Goal: Communication & Community: Answer question/provide support

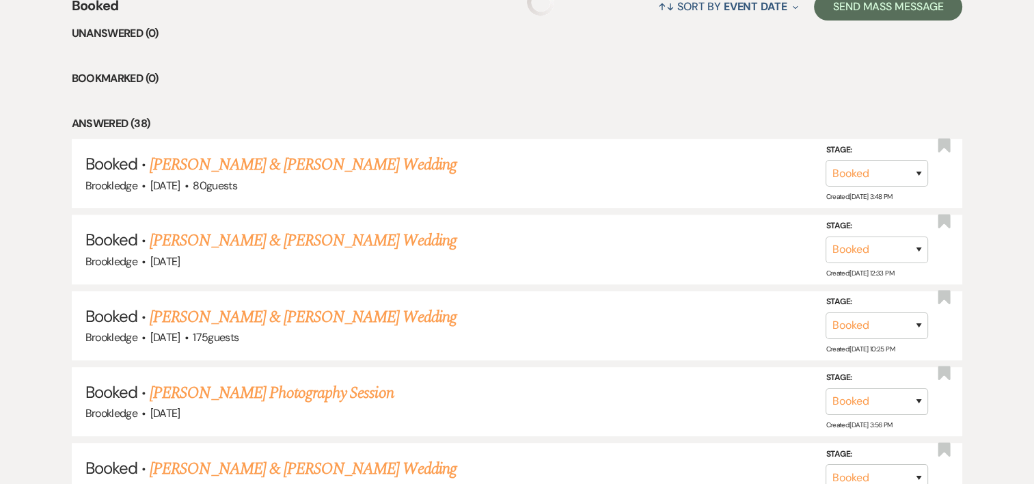
scroll to position [562, 0]
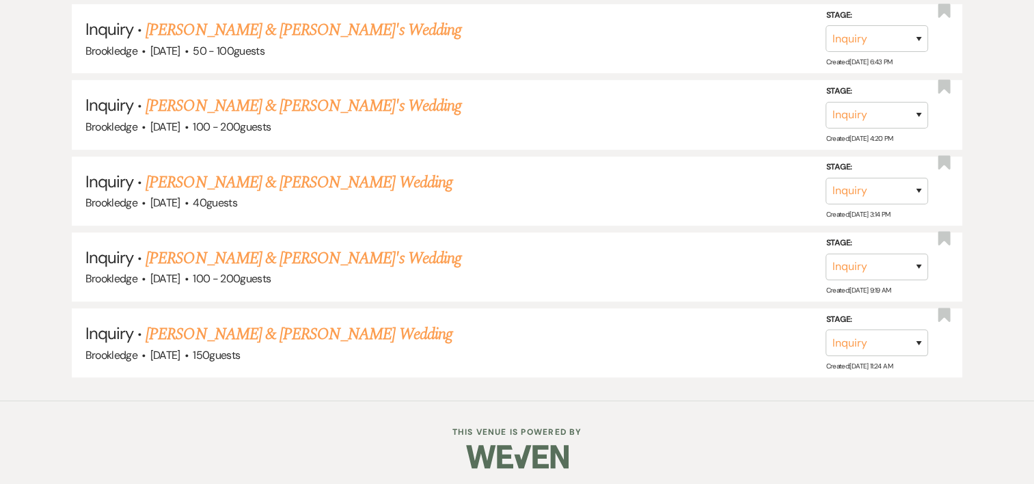
scroll to position [380, 0]
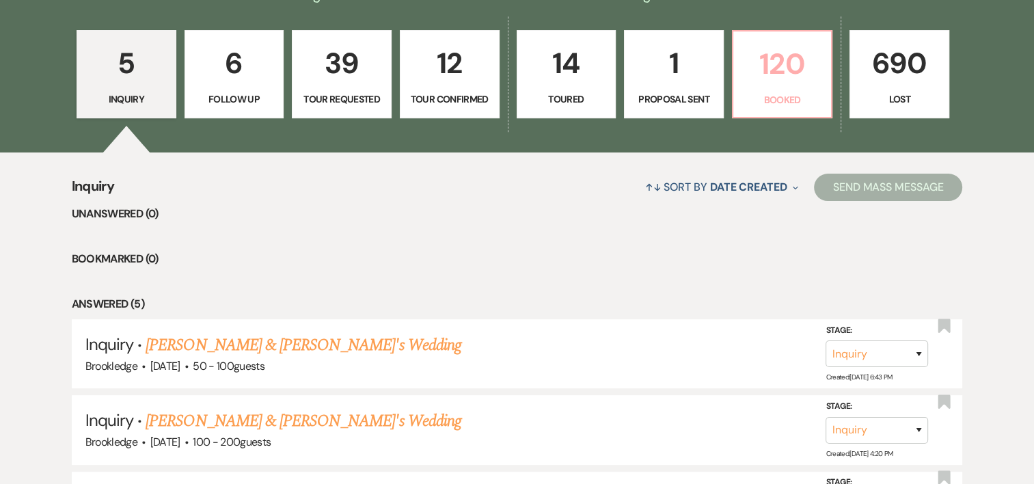
click at [785, 68] on p "120" at bounding box center [783, 64] width 82 height 46
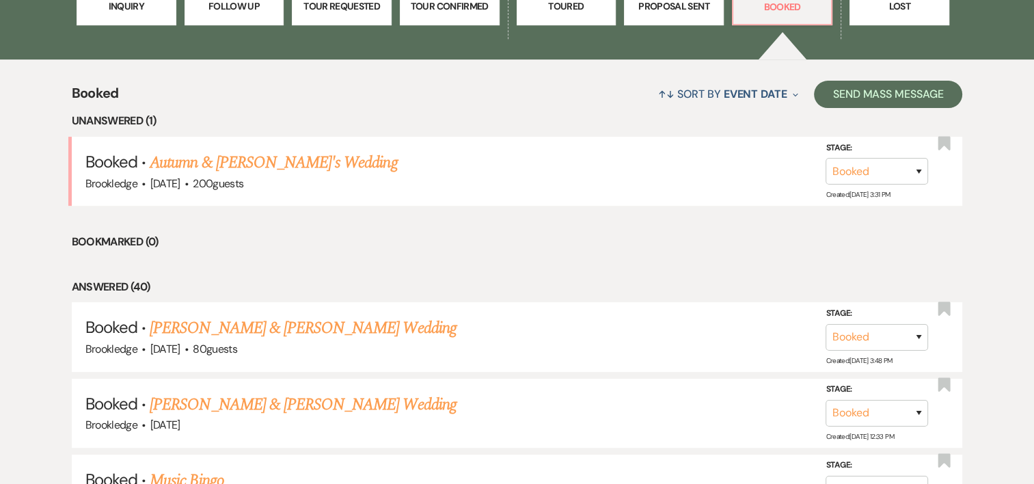
scroll to position [483, 0]
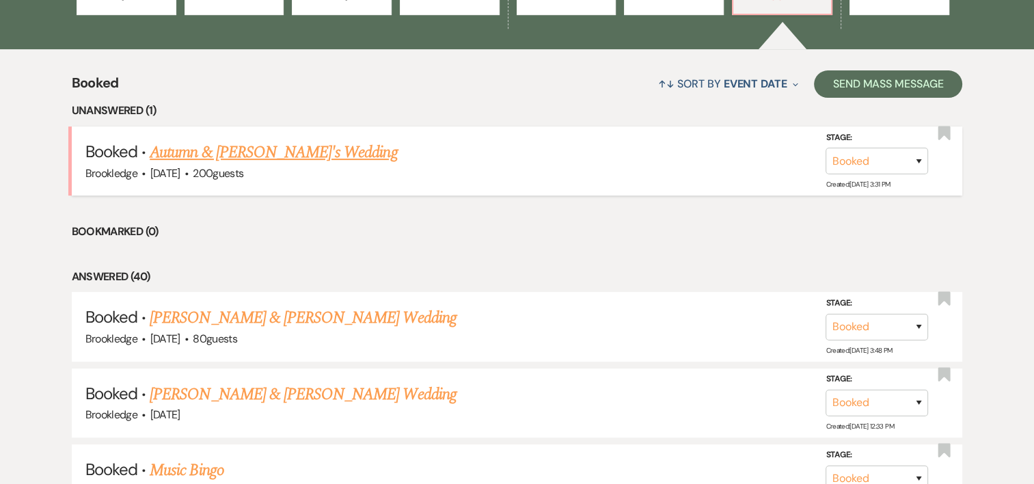
click at [208, 161] on link "Autumn & [PERSON_NAME]'s Wedding" at bounding box center [273, 152] width 247 height 25
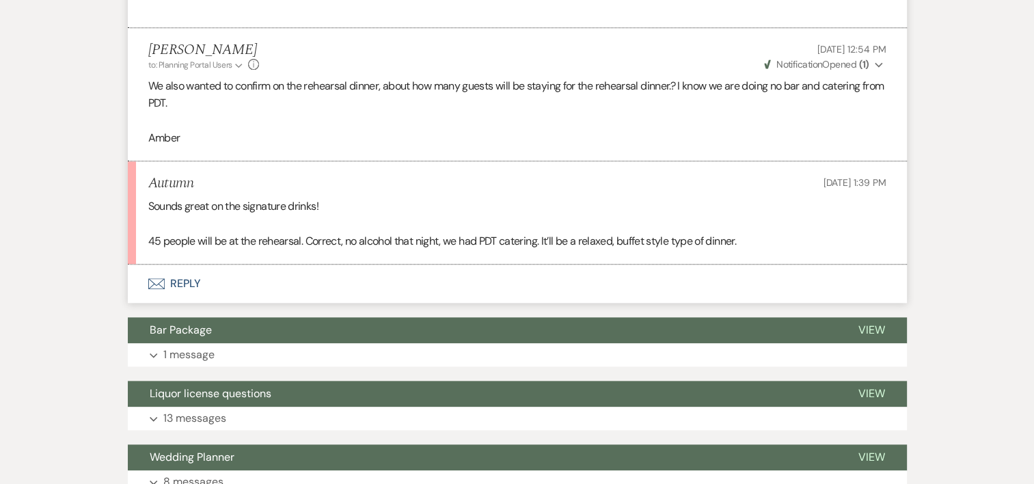
scroll to position [1539, 0]
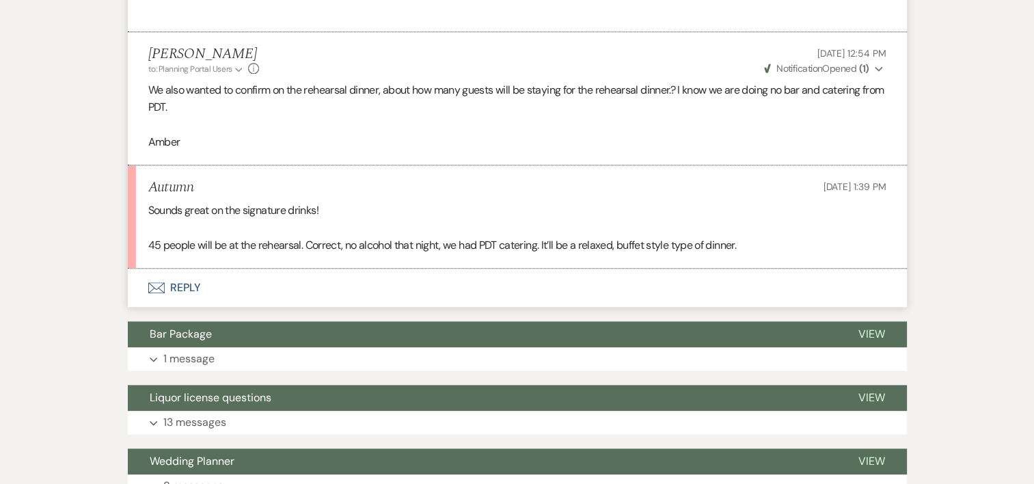
click at [186, 283] on button "Envelope Reply" at bounding box center [517, 288] width 779 height 38
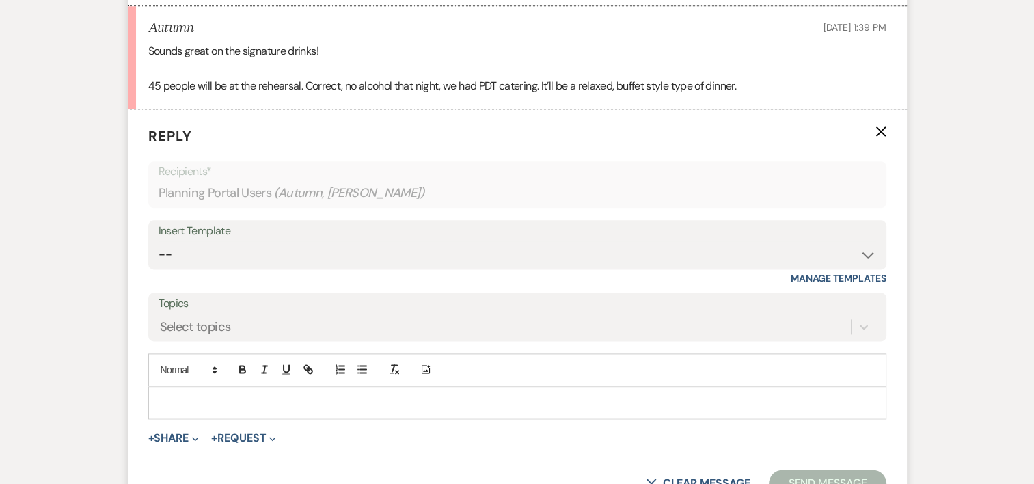
scroll to position [1705, 0]
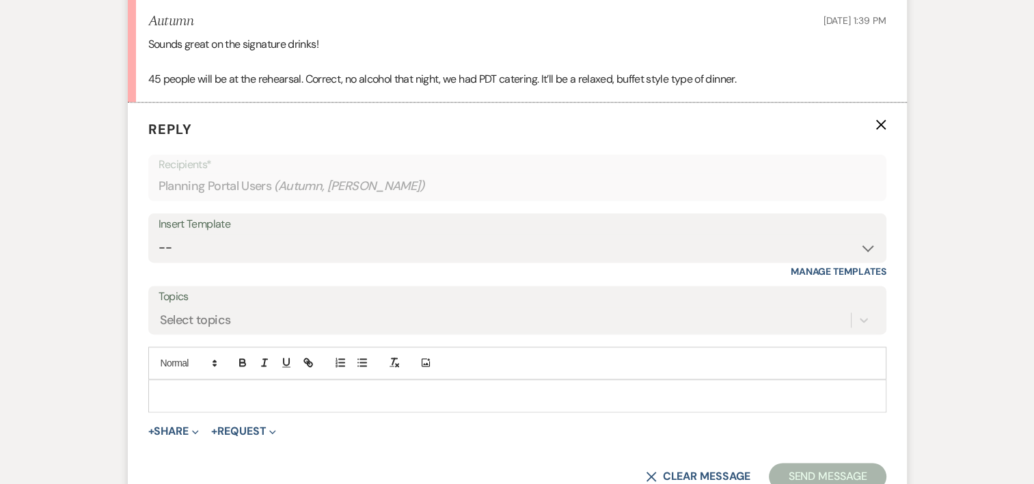
click at [193, 383] on div at bounding box center [517, 395] width 737 height 31
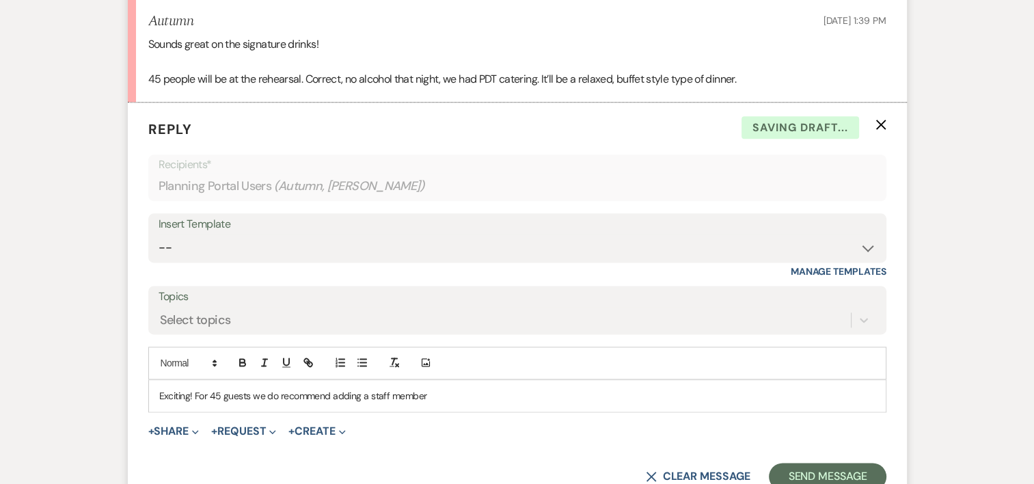
click at [470, 388] on p "Exciting! For 45 guests we do recommend adding a staff member" at bounding box center [517, 395] width 716 height 15
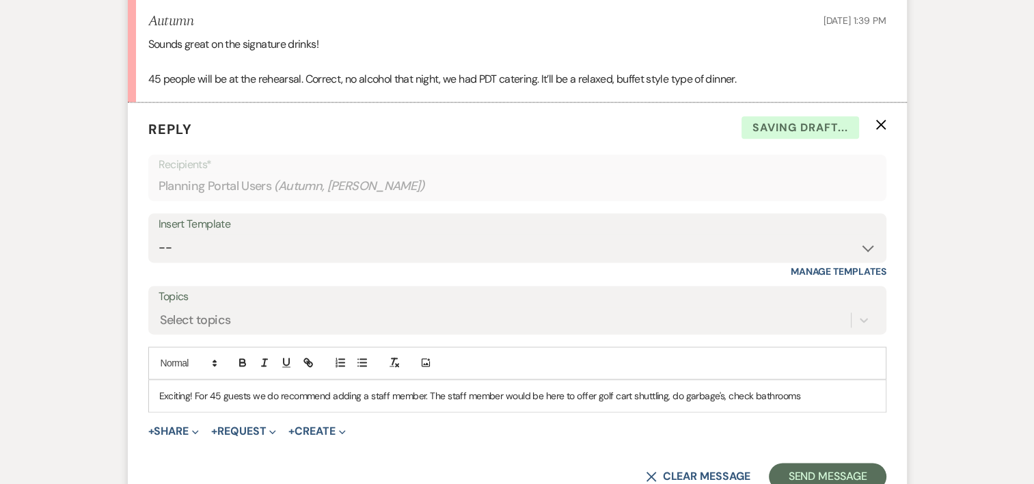
click at [833, 394] on p "Exciting! For 45 guests we do recommend adding a staff member. The staff member…" at bounding box center [517, 395] width 716 height 15
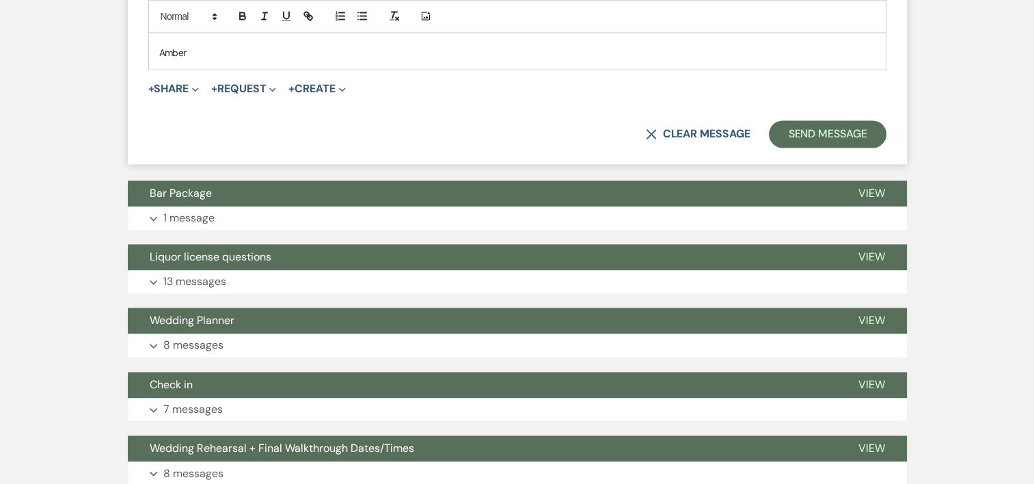
scroll to position [2018, 0]
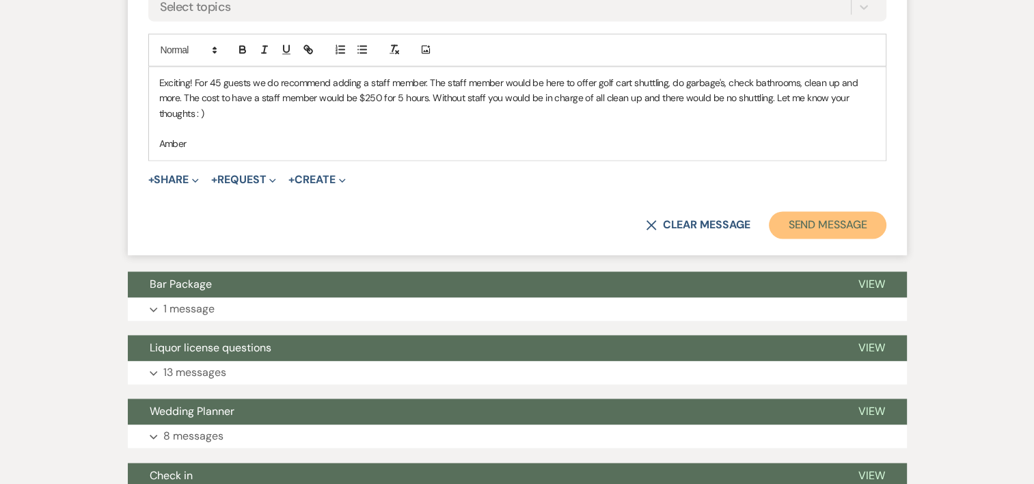
click at [848, 219] on button "Send Message" at bounding box center [827, 224] width 117 height 27
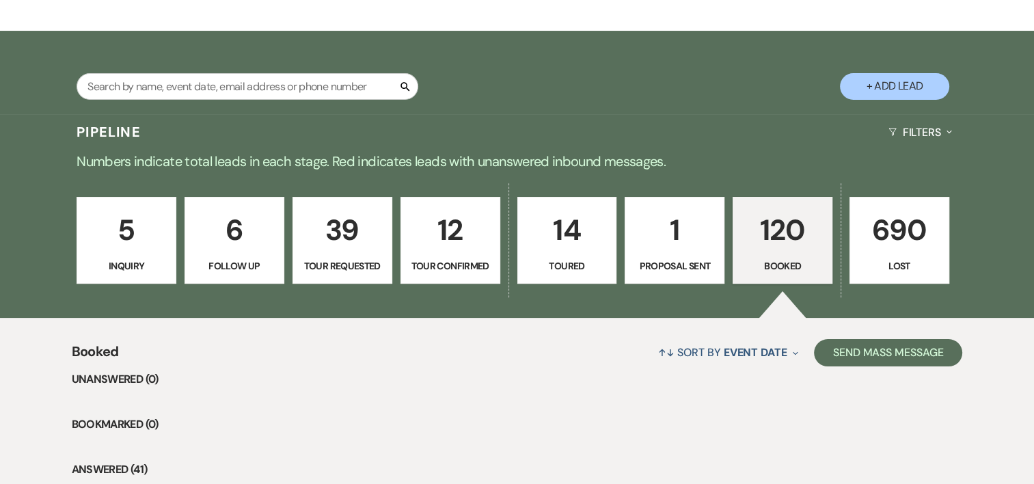
scroll to position [185, 0]
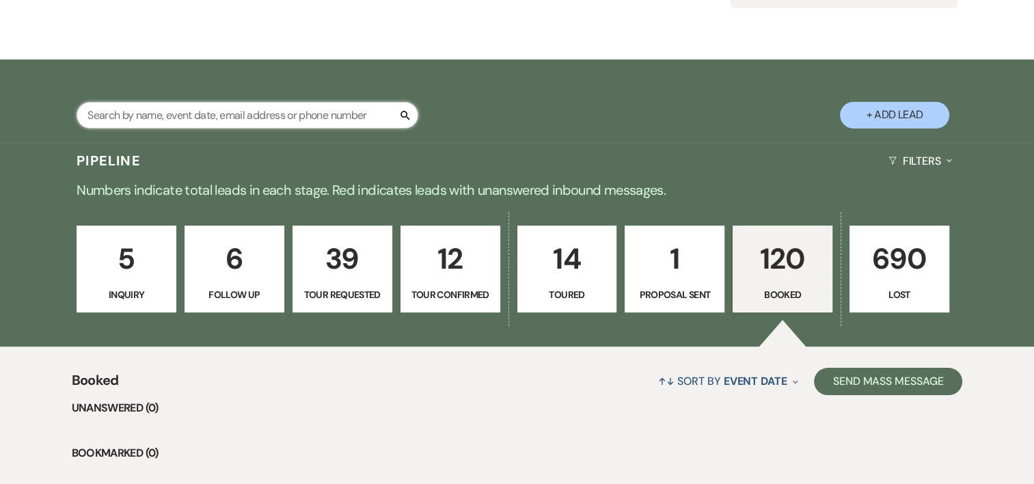
click at [286, 107] on input "text" at bounding box center [248, 115] width 342 height 27
type input "[PERSON_NAME]"
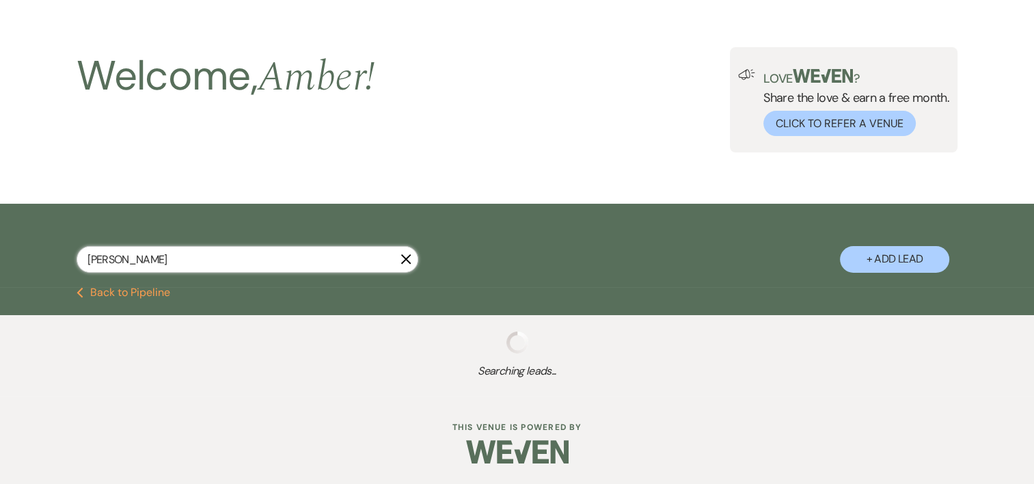
scroll to position [150, 0]
select select "8"
select select "10"
select select "8"
select select "1"
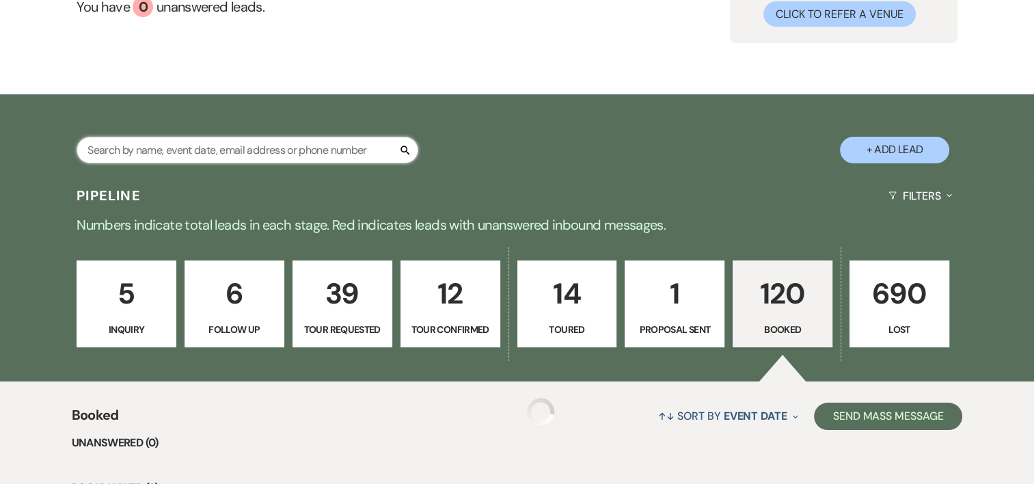
scroll to position [185, 0]
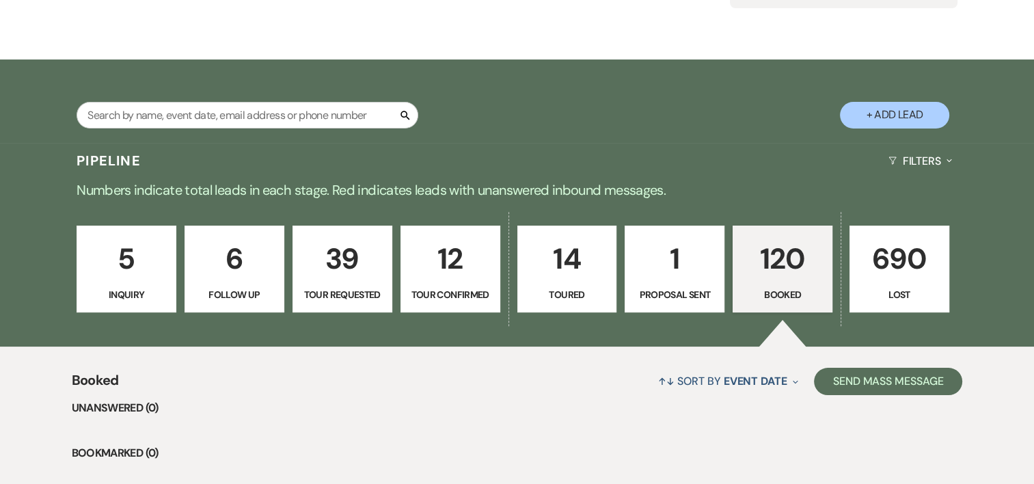
click at [796, 273] on p "120" at bounding box center [783, 259] width 82 height 46
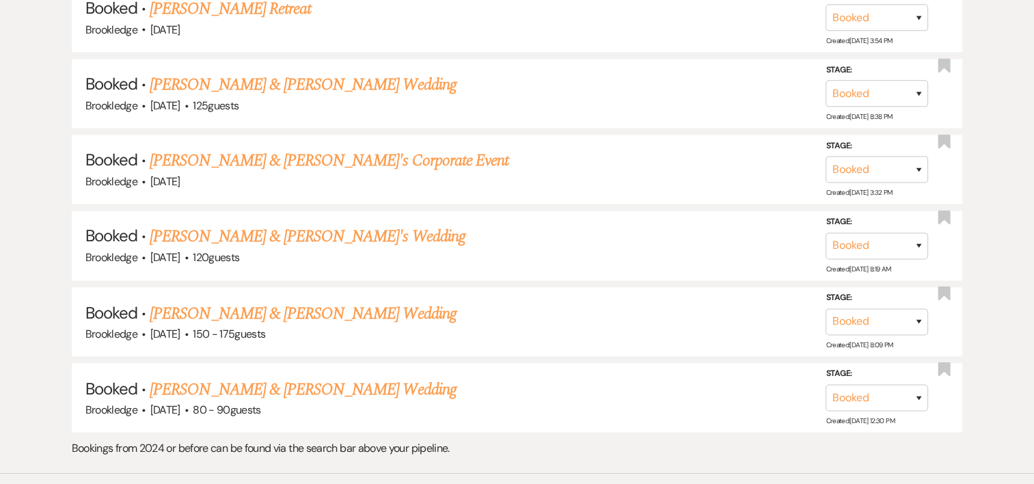
scroll to position [7473, 0]
click at [268, 377] on link "[PERSON_NAME] & [PERSON_NAME] Wedding" at bounding box center [303, 389] width 306 height 25
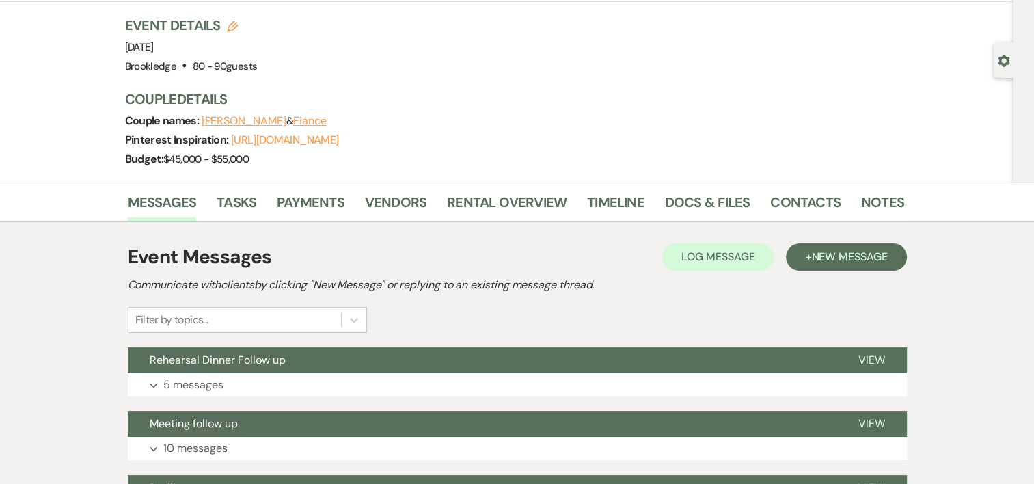
scroll to position [87, 0]
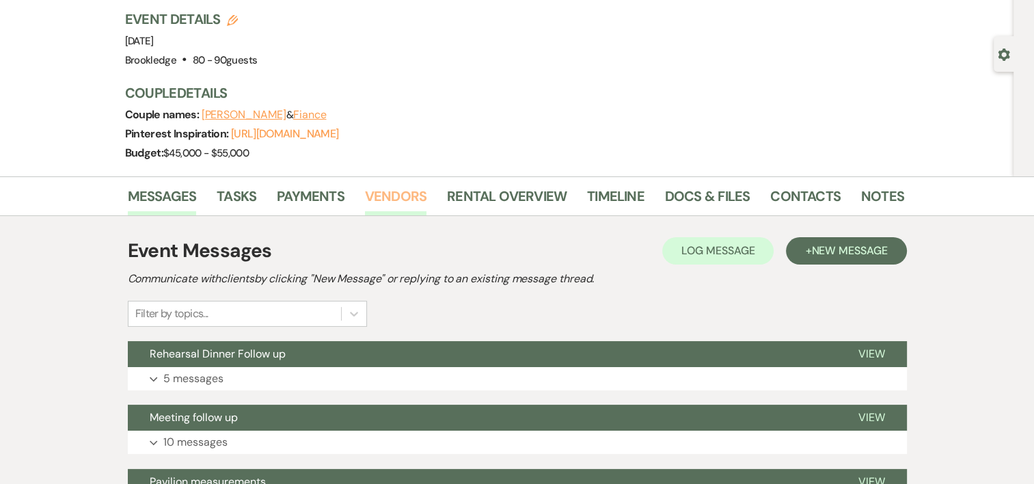
click at [403, 197] on link "Vendors" at bounding box center [396, 200] width 62 height 30
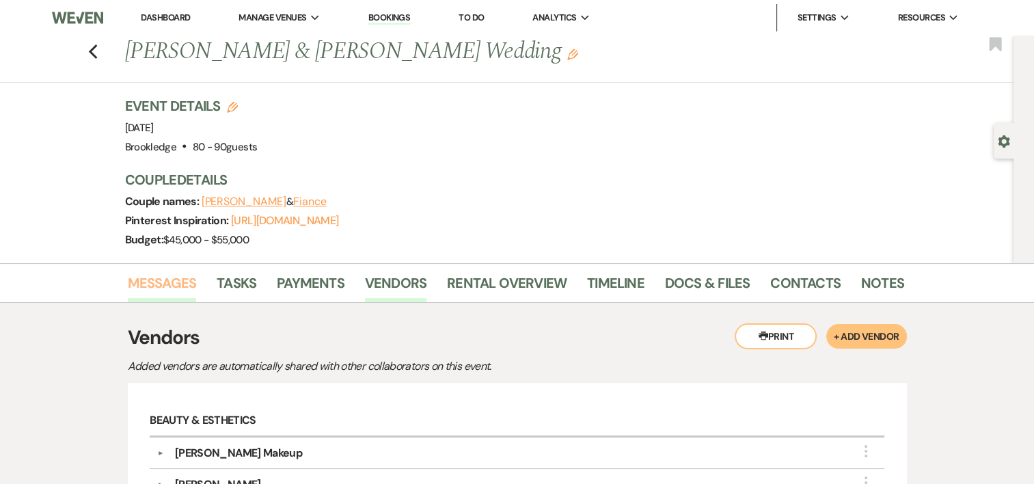
click at [150, 280] on link "Messages" at bounding box center [162, 287] width 69 height 30
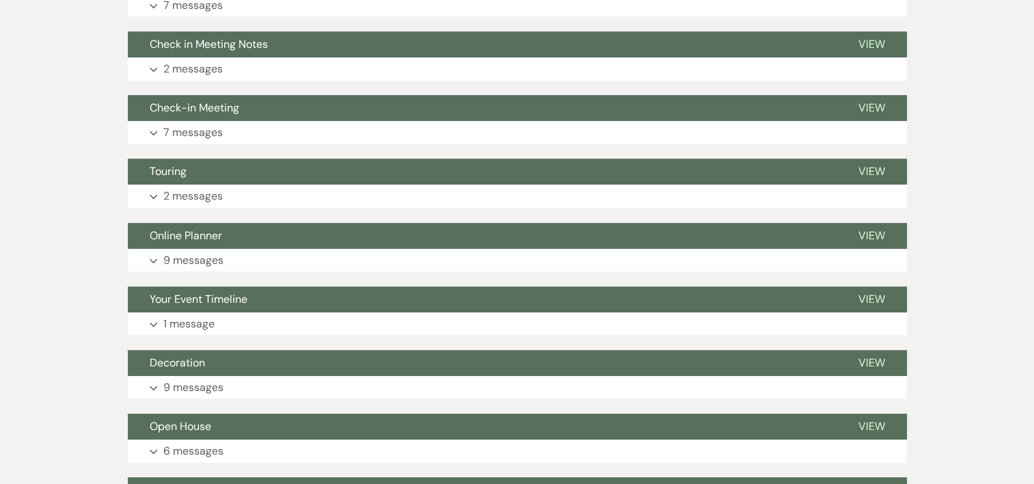
scroll to position [654, 0]
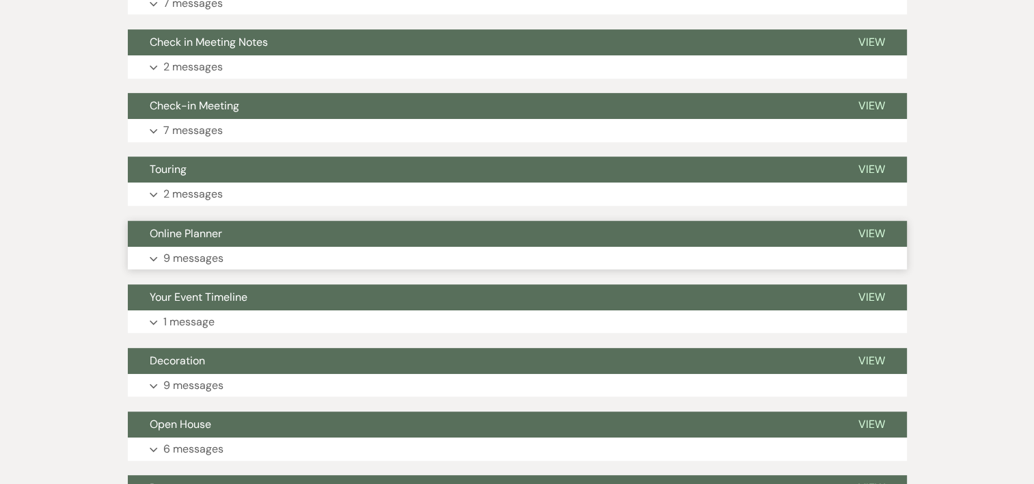
click at [204, 257] on p "9 messages" at bounding box center [193, 259] width 60 height 18
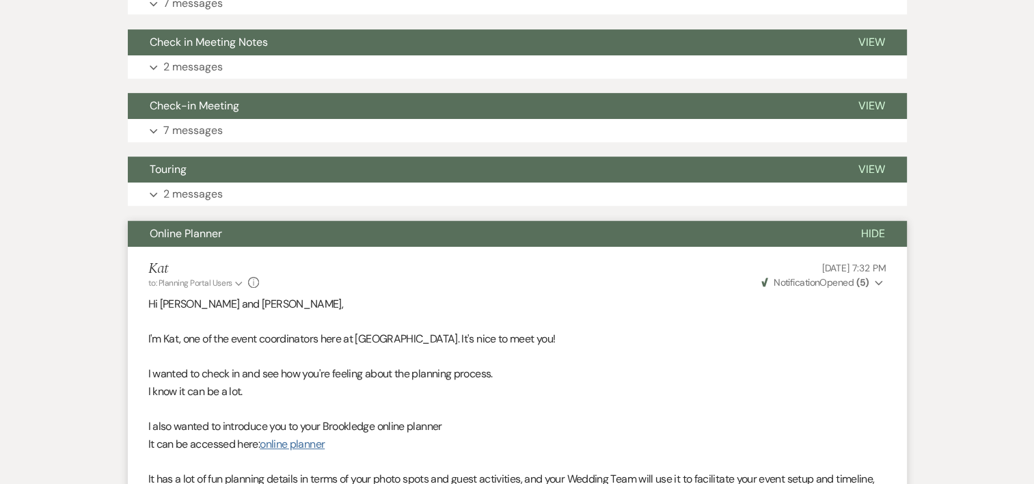
click at [287, 438] on link "online planner" at bounding box center [292, 444] width 65 height 14
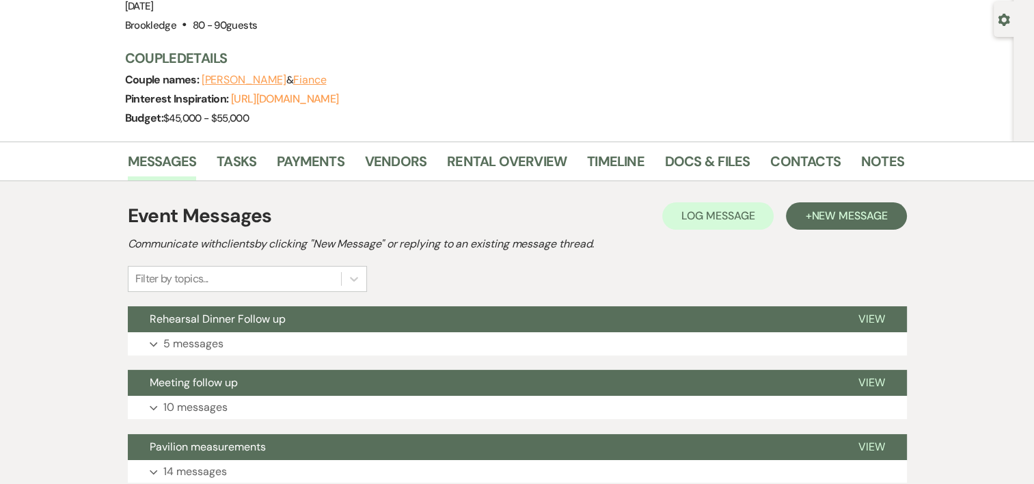
scroll to position [0, 0]
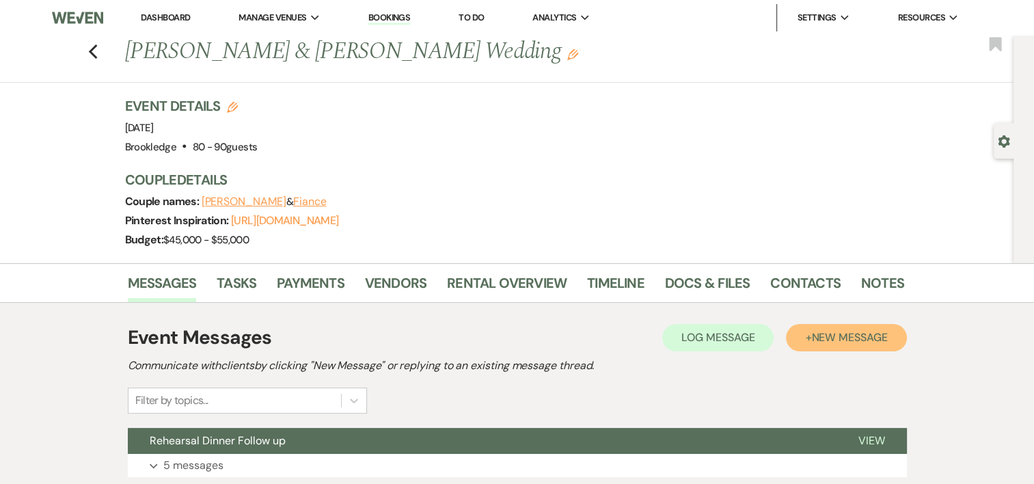
click at [851, 338] on span "New Message" at bounding box center [849, 337] width 76 height 14
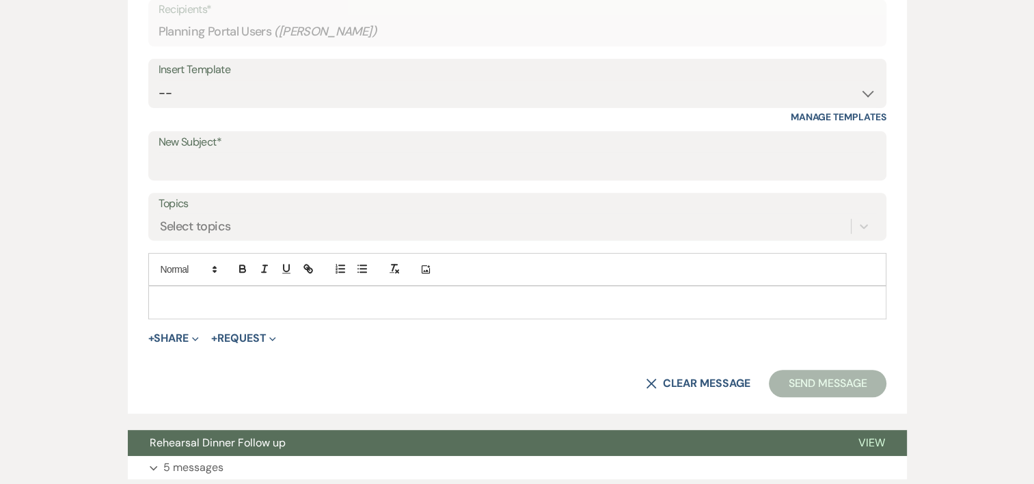
scroll to position [511, 0]
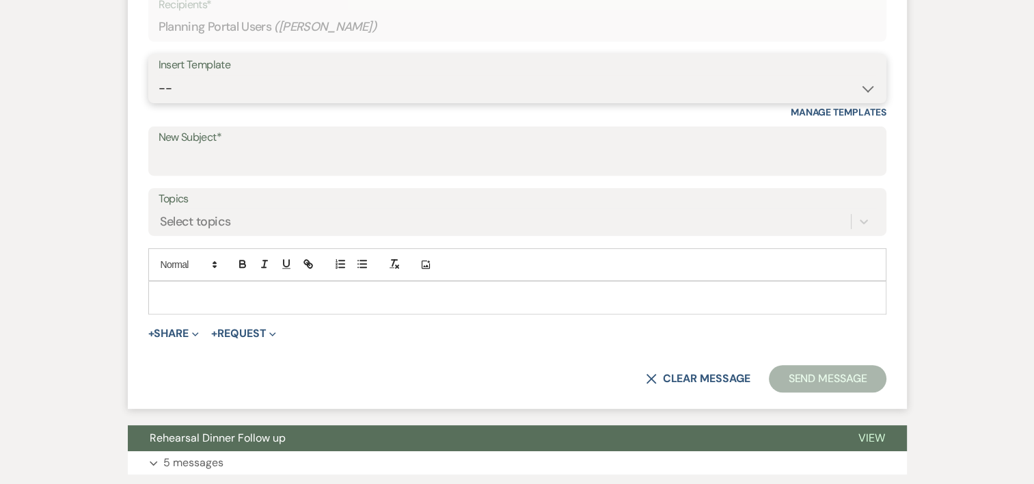
click at [857, 88] on select "-- Weven Planning Portal Introduction (Booked Events) Inquiry Response Welcome …" at bounding box center [518, 88] width 718 height 27
click at [336, 304] on div at bounding box center [517, 297] width 737 height 31
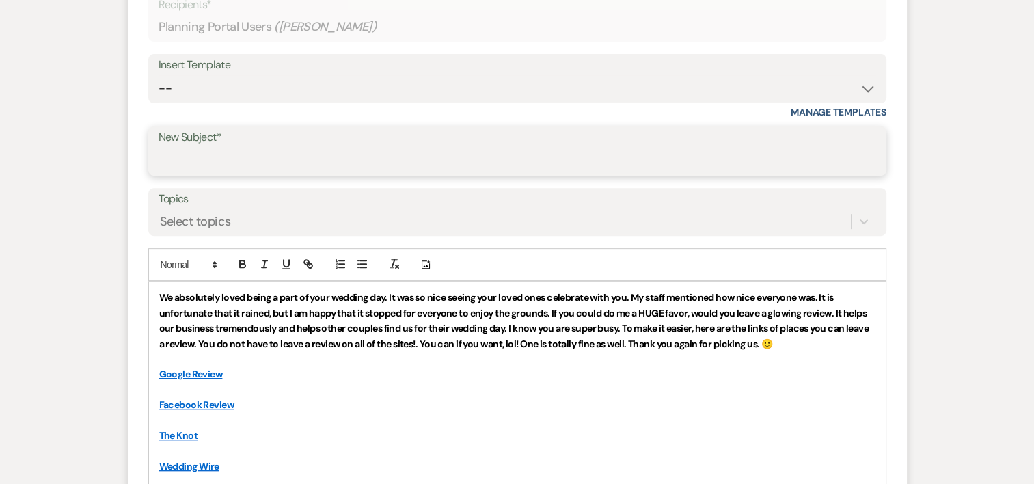
click at [303, 155] on input "New Subject*" at bounding box center [518, 161] width 718 height 27
click at [401, 160] on input "Thank you for letting us be a part of your wedding Day!" at bounding box center [518, 161] width 718 height 27
type input "Thank you for letting us be a part of your Wedding Day!"
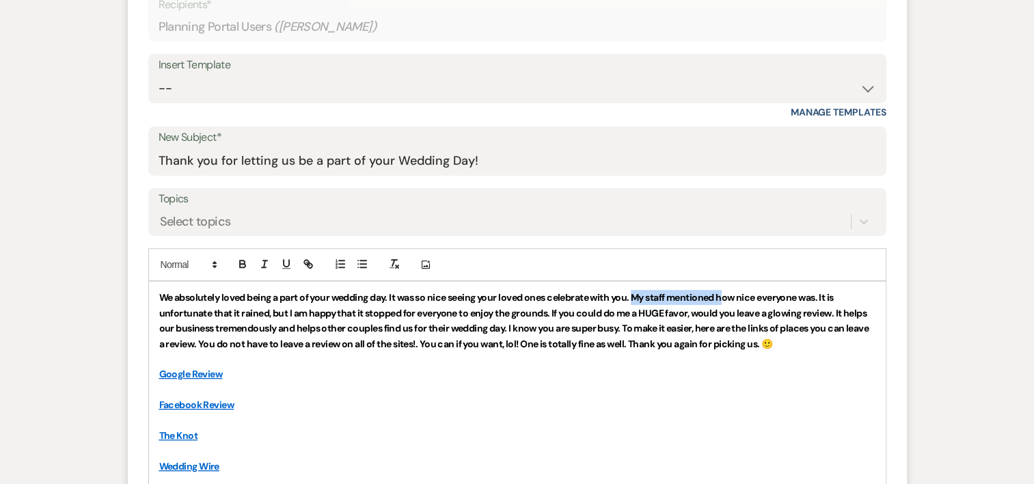
drag, startPoint x: 637, startPoint y: 298, endPoint x: 726, endPoint y: 286, distance: 89.6
click at [726, 286] on div "We absolutely loved being a part of your wedding day. It was so nice seeing you…" at bounding box center [517, 428] width 737 height 292
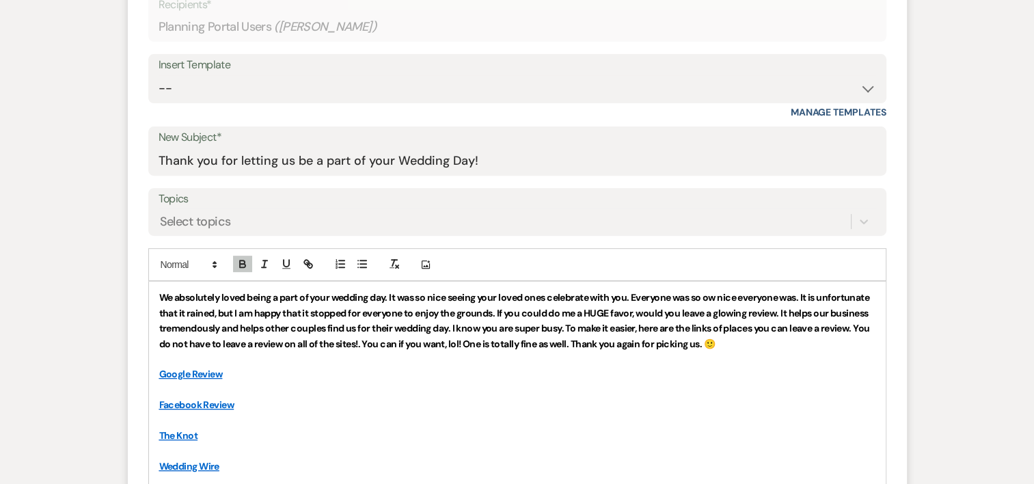
click at [722, 295] on strong "We absolutely loved being a part of your wedding day. It was so nice seeing you…" at bounding box center [515, 320] width 712 height 58
click at [850, 297] on strong "We absolutely loved being a part of your wedding day. It was so nice seeing you…" at bounding box center [515, 320] width 712 height 58
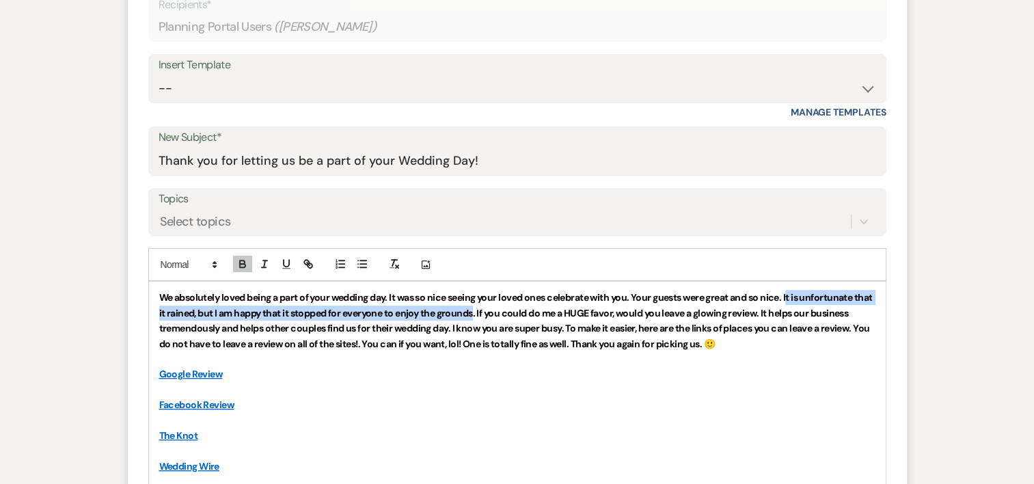
drag, startPoint x: 495, startPoint y: 312, endPoint x: 791, endPoint y: 289, distance: 296.9
click at [791, 291] on strong "We absolutely loved being a part of your wedding day. It was so nice seeing you…" at bounding box center [516, 320] width 715 height 58
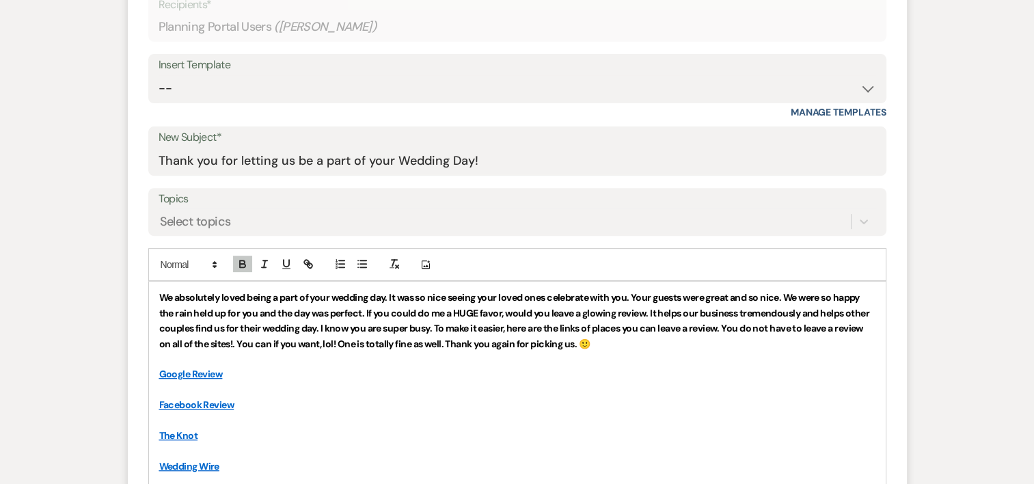
click at [728, 325] on strong "We absolutely loved being a part of your wedding day. It was so nice seeing you…" at bounding box center [515, 320] width 712 height 58
click at [664, 357] on p at bounding box center [517, 358] width 716 height 15
click at [234, 468] on p "Wedding Wire" at bounding box center [517, 466] width 716 height 15
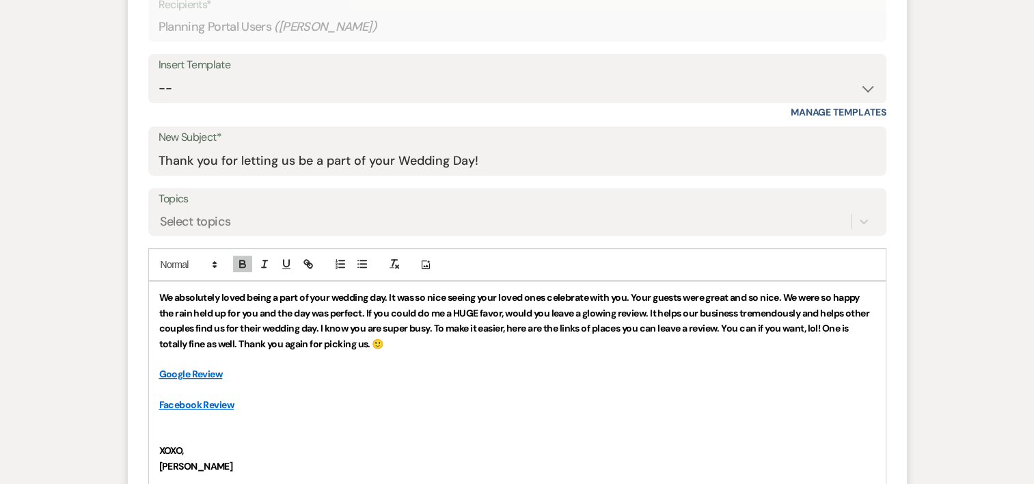
click at [829, 323] on strong "We absolutely loved being a part of your wedding day. It was so nice seeing you…" at bounding box center [515, 320] width 712 height 58
click at [875, 330] on p "We absolutely loved being a part of your wedding day. It was so nice seeing you…" at bounding box center [517, 321] width 716 height 62
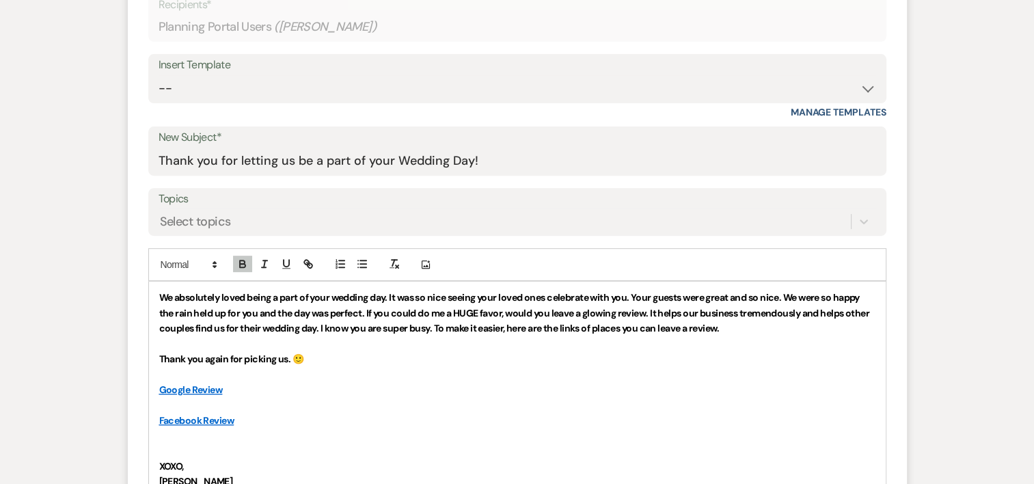
click at [790, 297] on strong "We absolutely loved being a part of your wedding day. It was so nice seeing you…" at bounding box center [515, 312] width 712 height 43
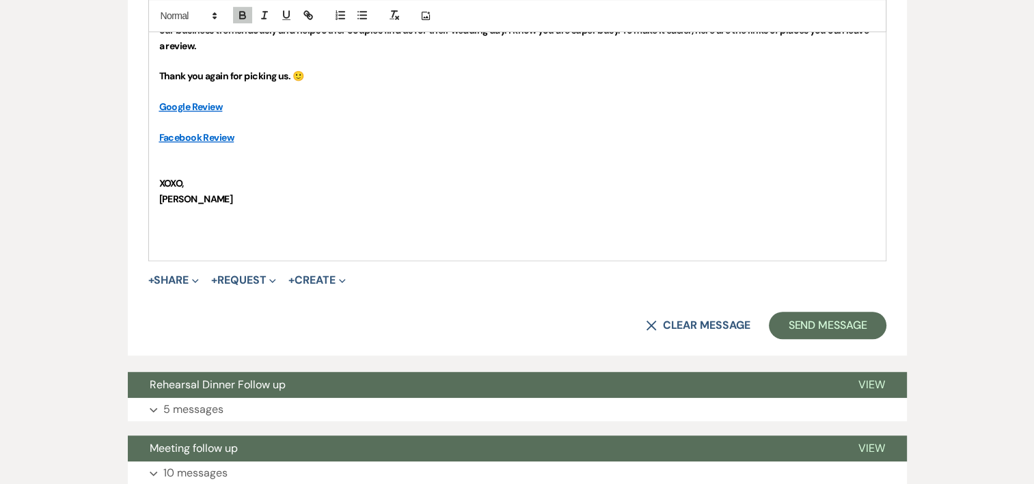
scroll to position [848, 0]
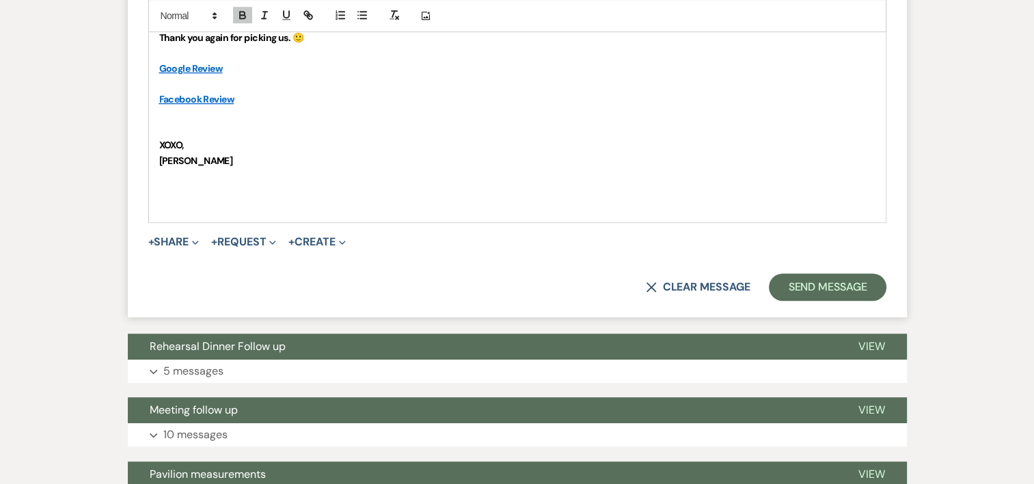
click at [203, 168] on p at bounding box center [517, 175] width 716 height 15
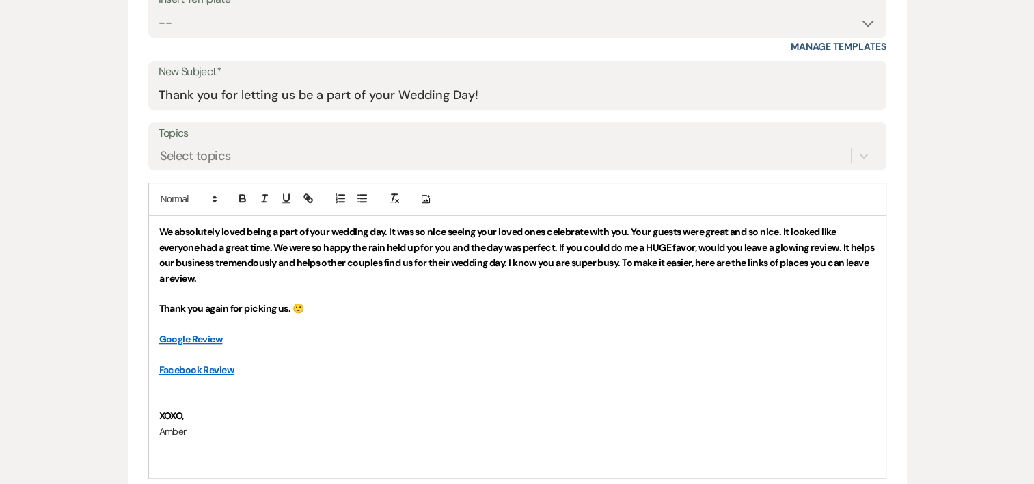
scroll to position [561, 0]
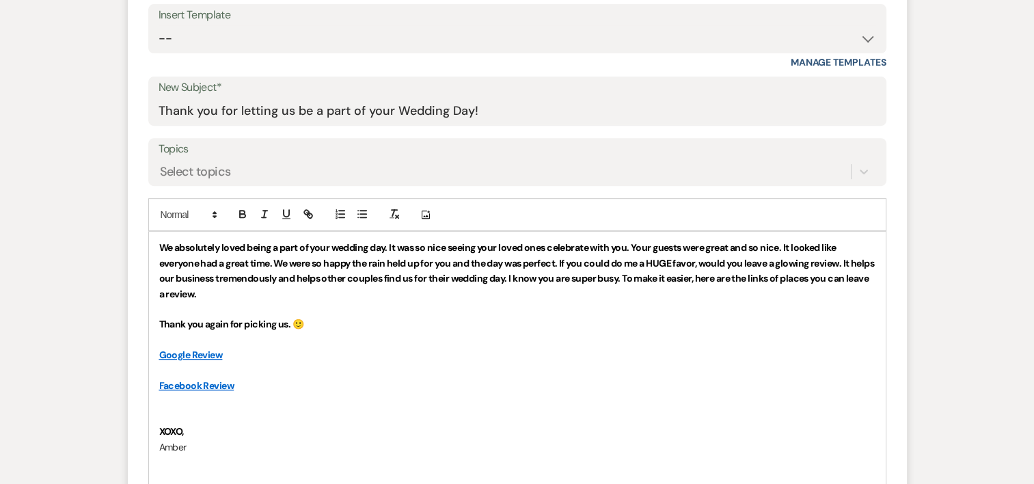
drag, startPoint x: 224, startPoint y: 435, endPoint x: 155, endPoint y: 436, distance: 69.7
click at [155, 436] on div "We absolutely loved being a part of your wedding day. It was so nice seeing you…" at bounding box center [517, 362] width 737 height 261
click at [256, 424] on p "XOXO," at bounding box center [517, 431] width 716 height 15
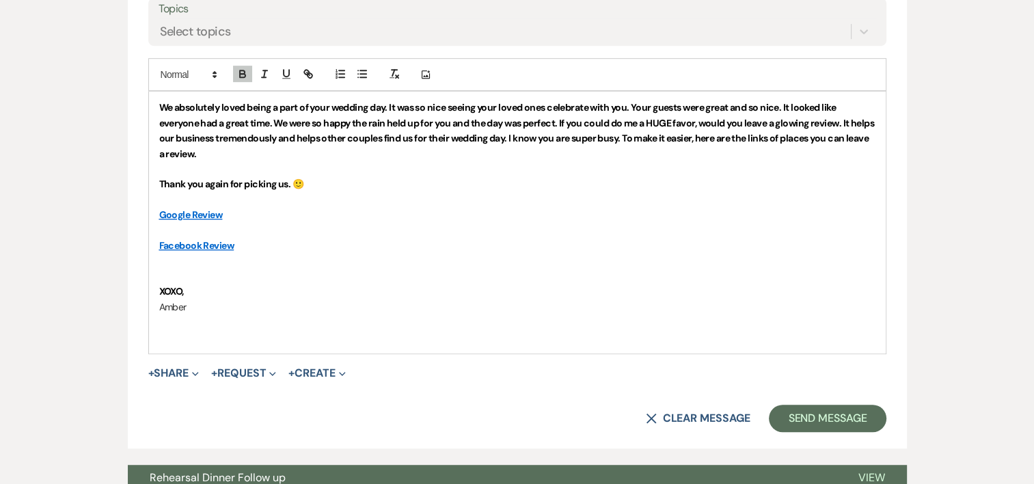
scroll to position [697, 0]
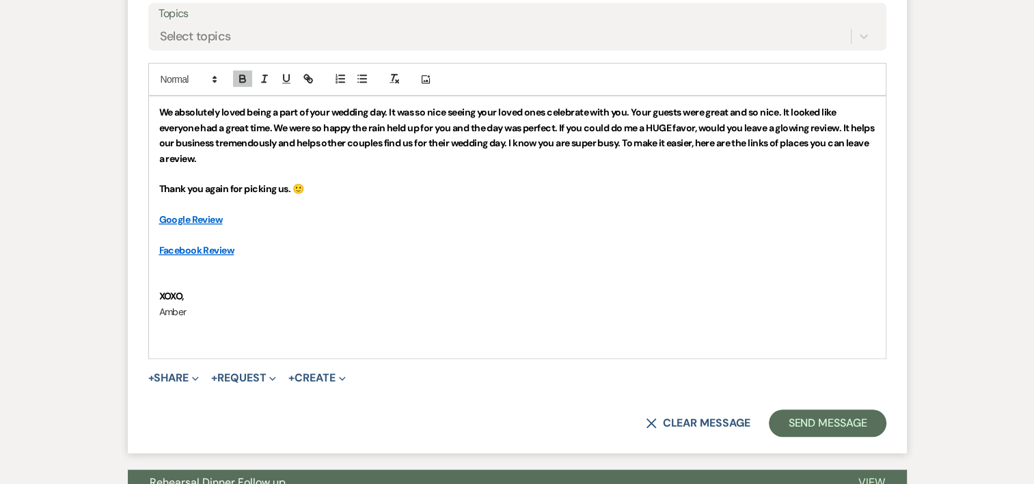
click at [424, 123] on strong "We absolutely loved being a part of your wedding day. It was so nice seeing you…" at bounding box center [517, 135] width 717 height 58
click at [808, 416] on button "Send Message" at bounding box center [827, 422] width 117 height 27
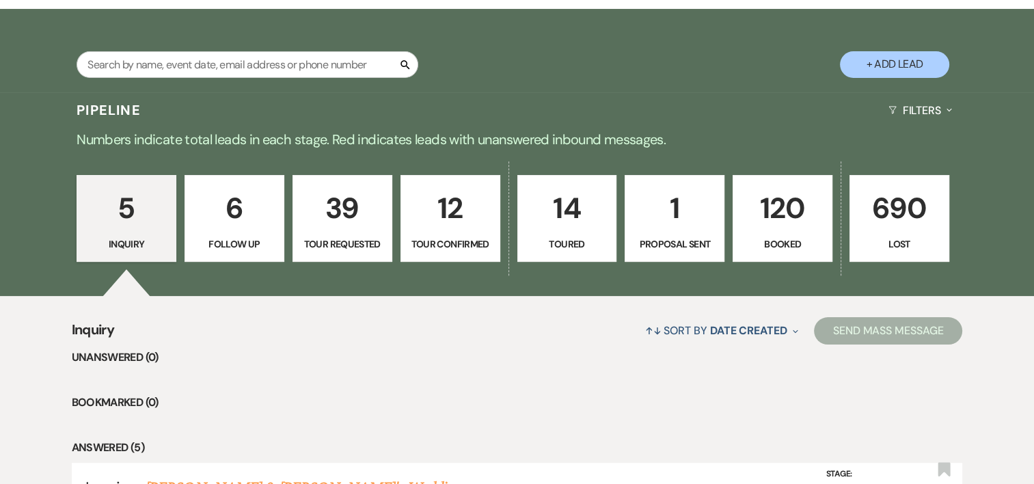
scroll to position [205, 0]
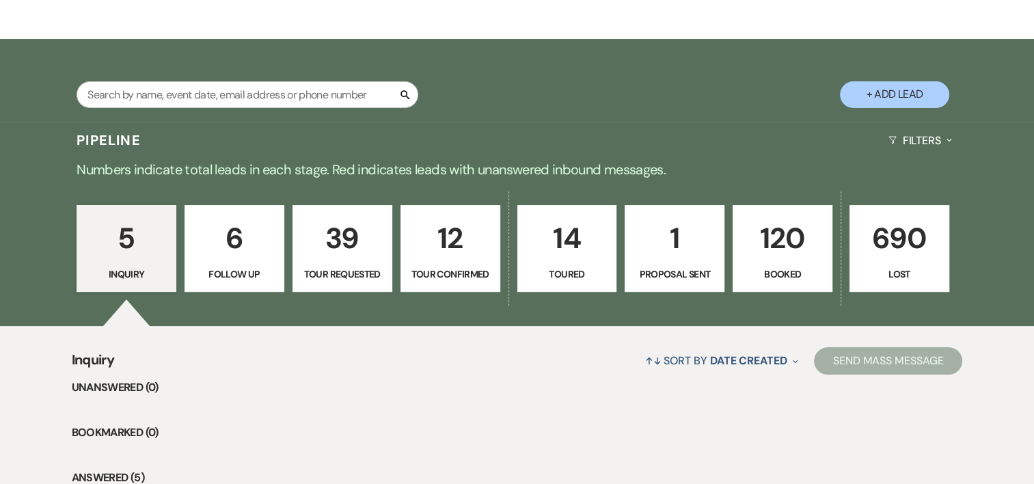
click at [771, 219] on p "120" at bounding box center [783, 238] width 82 height 46
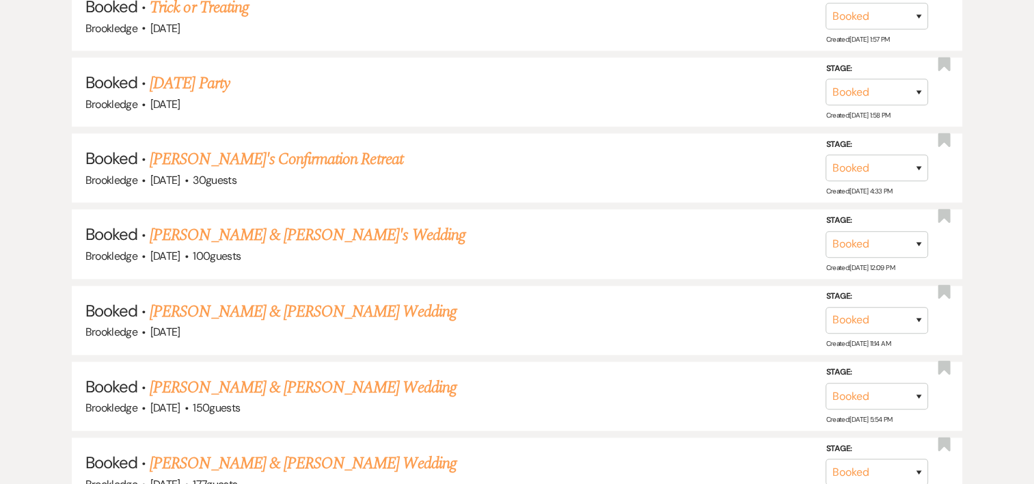
scroll to position [1421, 0]
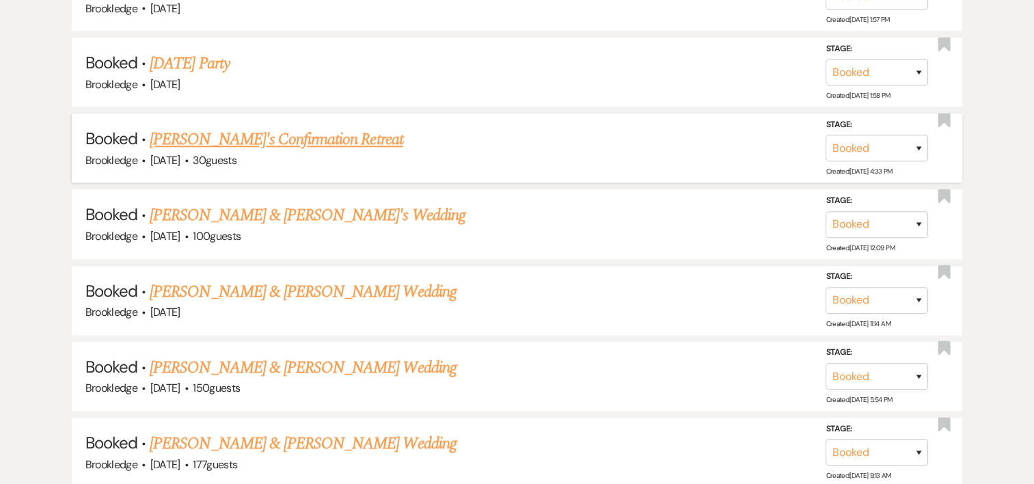
click at [306, 127] on link "[PERSON_NAME]'s Confirmation Retreat" at bounding box center [276, 139] width 253 height 25
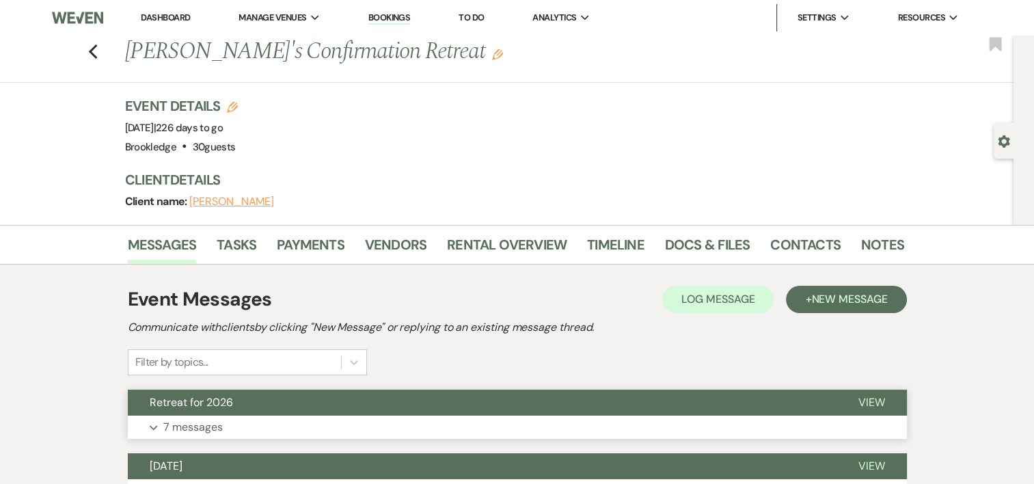
click at [216, 425] on p "7 messages" at bounding box center [192, 427] width 59 height 18
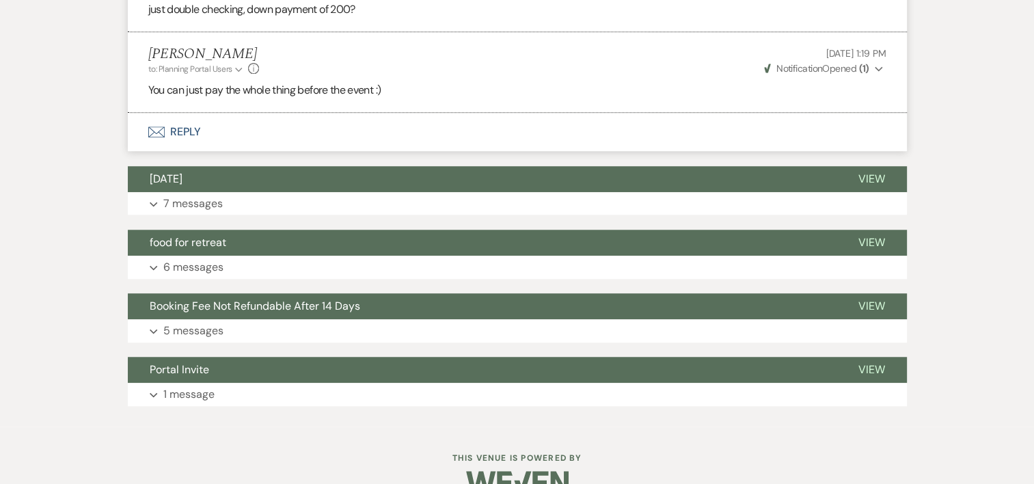
scroll to position [1110, 0]
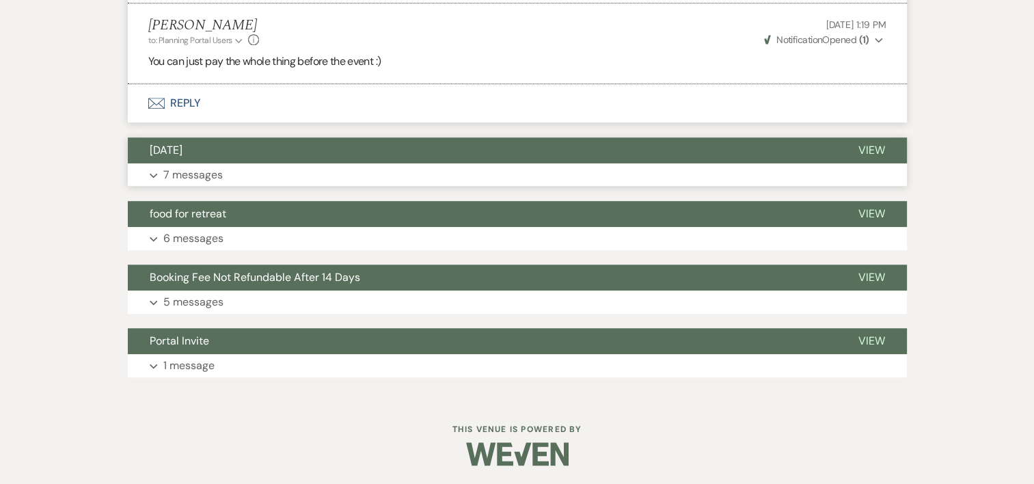
click at [198, 172] on p "7 messages" at bounding box center [192, 175] width 59 height 18
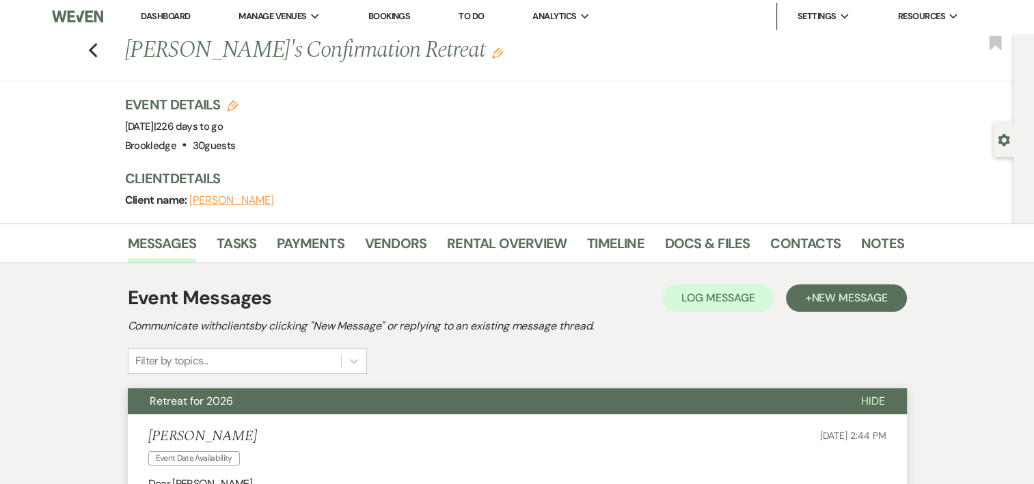
scroll to position [0, 0]
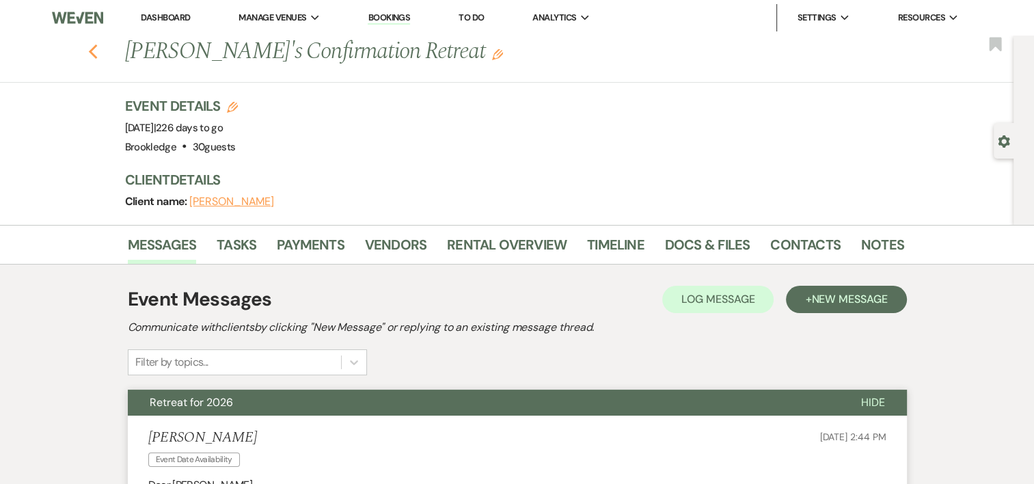
click at [97, 49] on use "button" at bounding box center [92, 51] width 9 height 15
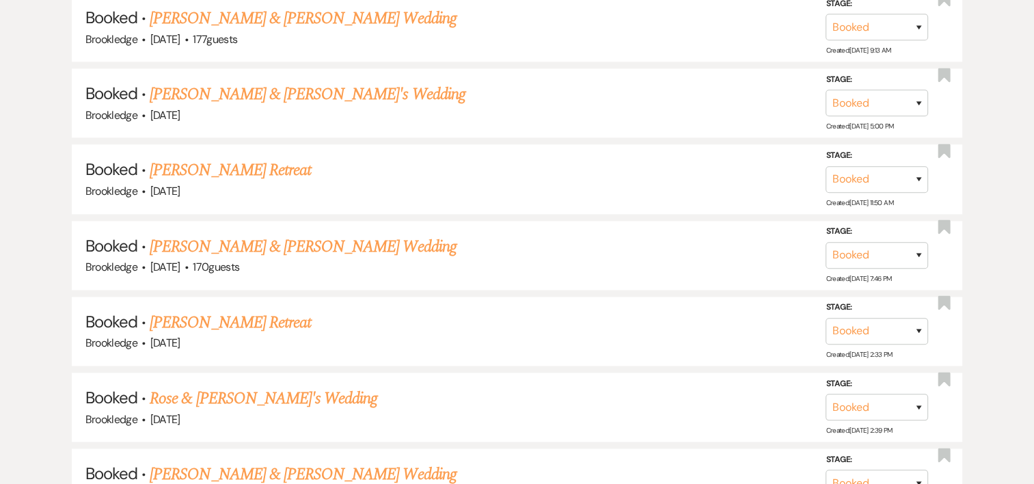
scroll to position [1858, 0]
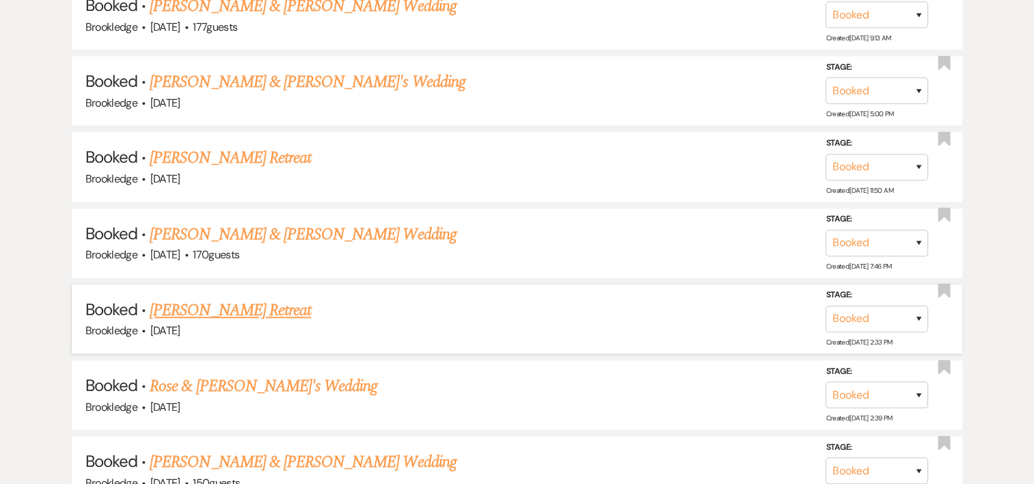
click at [271, 303] on link "[PERSON_NAME] Retreat" at bounding box center [230, 310] width 161 height 25
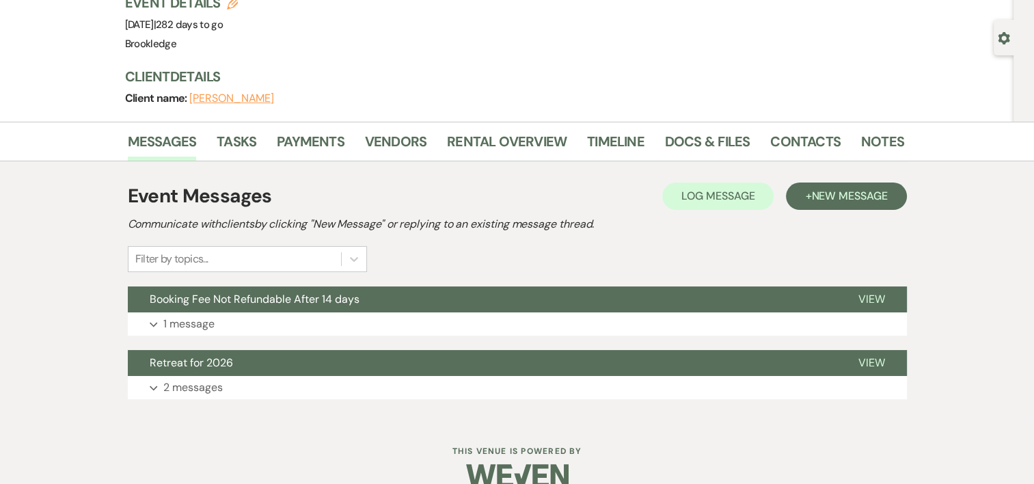
scroll to position [105, 0]
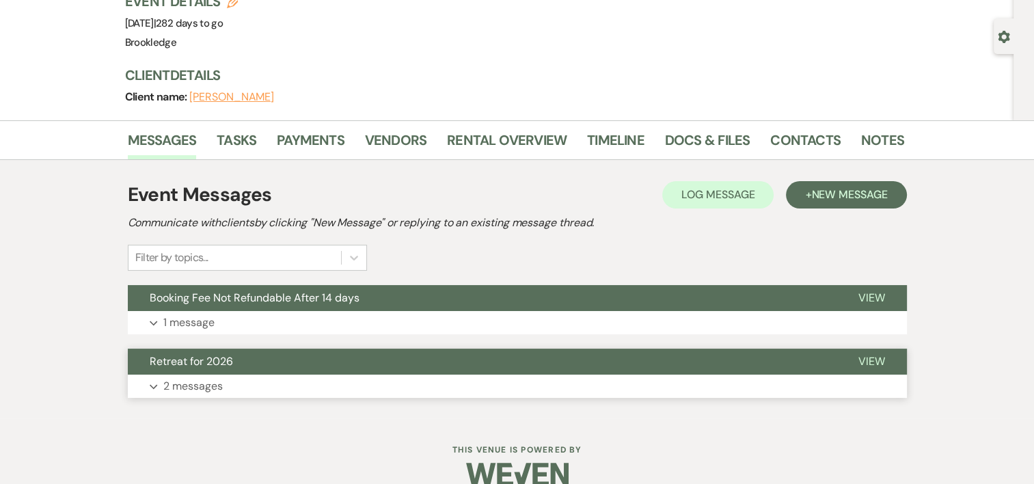
click at [180, 382] on p "2 messages" at bounding box center [192, 386] width 59 height 18
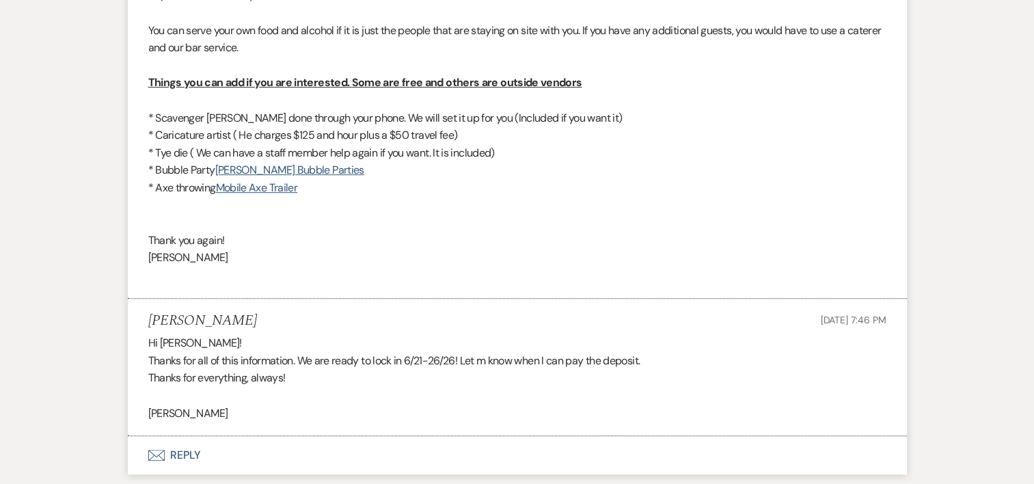
scroll to position [867, 0]
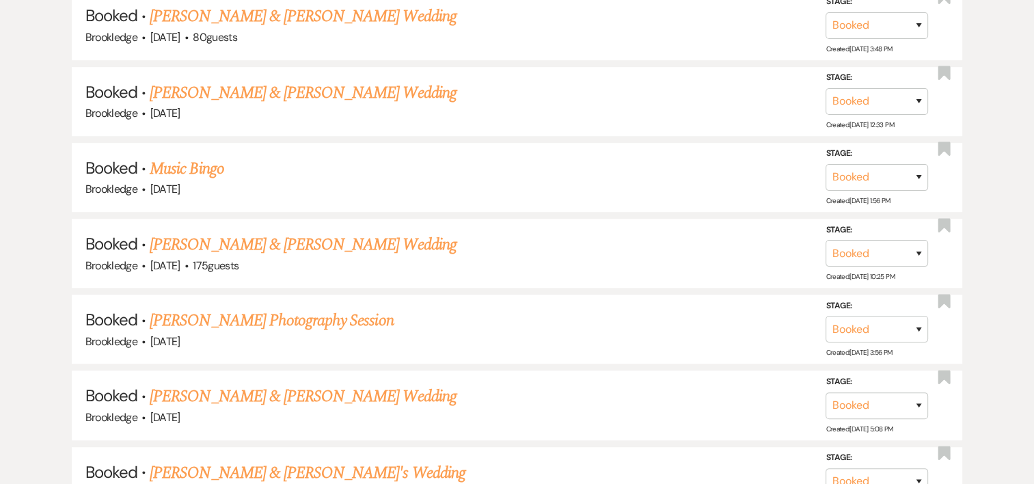
scroll to position [804, 0]
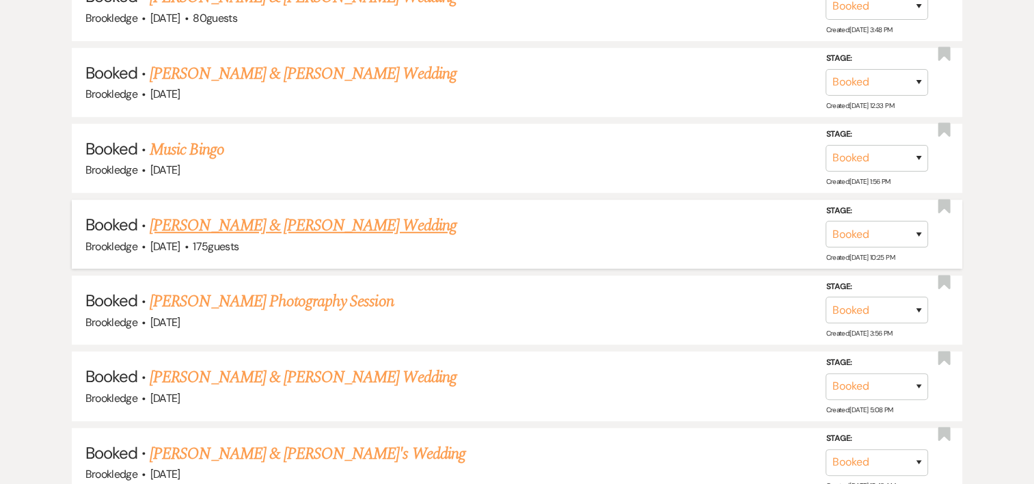
click at [325, 213] on link "[PERSON_NAME] & [PERSON_NAME] Wedding" at bounding box center [303, 225] width 306 height 25
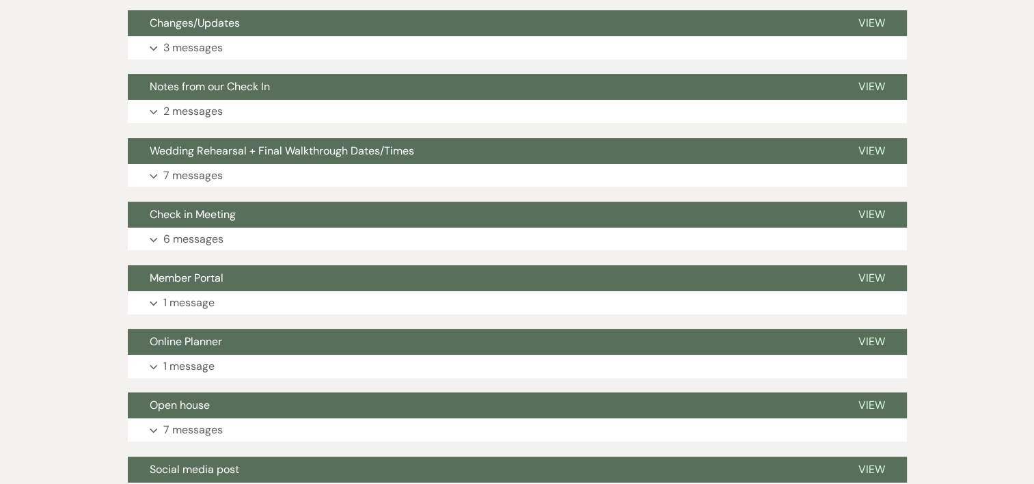
scroll to position [448, 0]
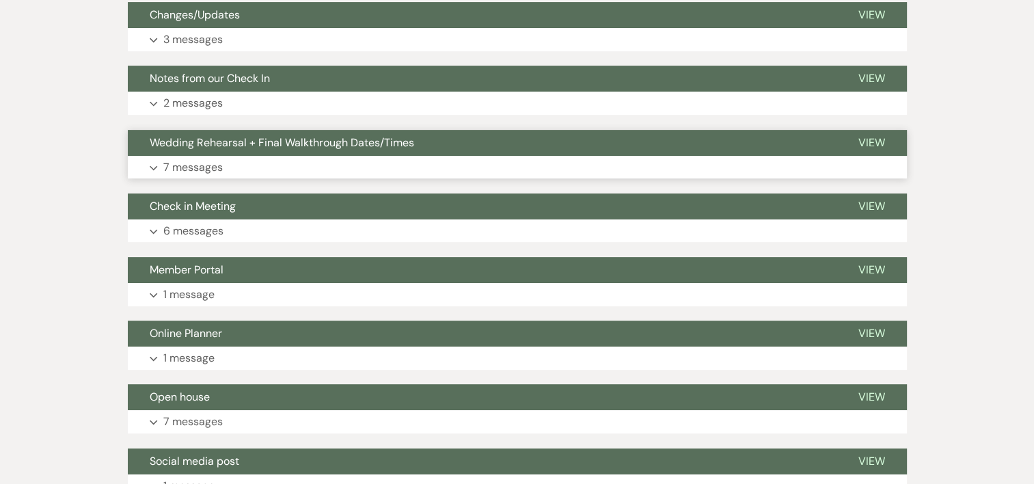
click at [208, 164] on p "7 messages" at bounding box center [192, 168] width 59 height 18
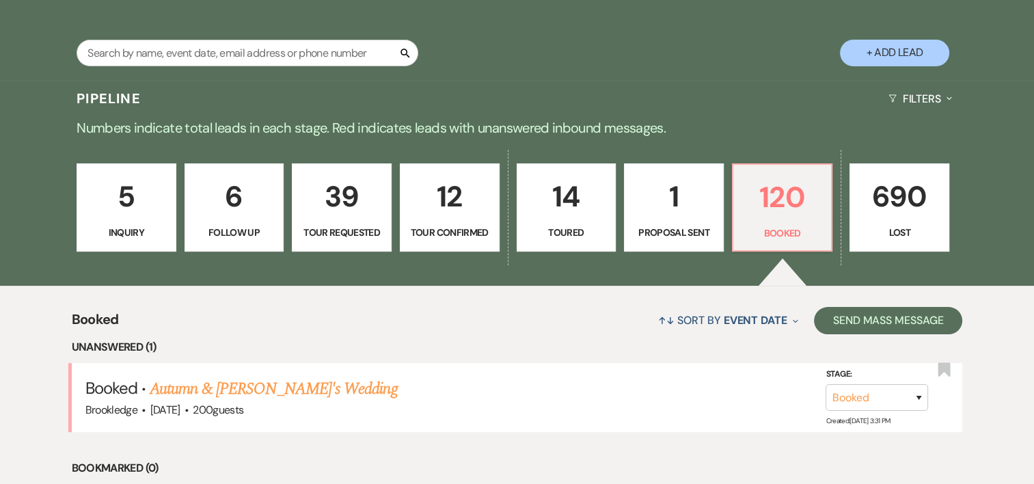
scroll to position [273, 0]
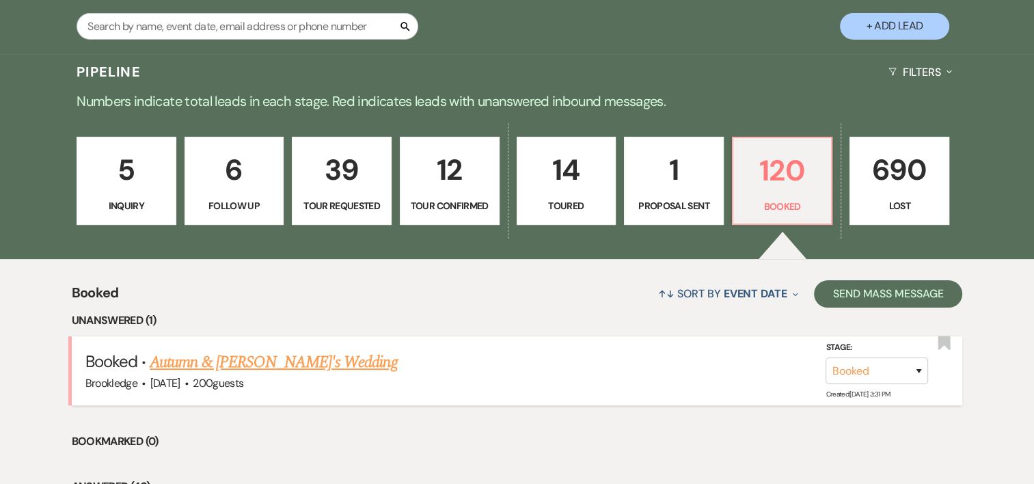
click at [236, 362] on link "Autumn & [PERSON_NAME]'s Wedding" at bounding box center [273, 362] width 247 height 25
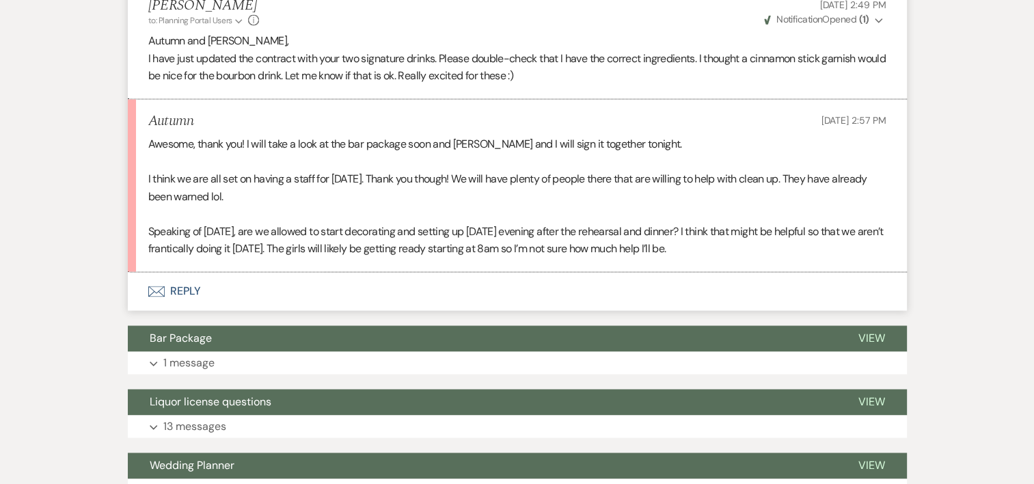
scroll to position [1987, 0]
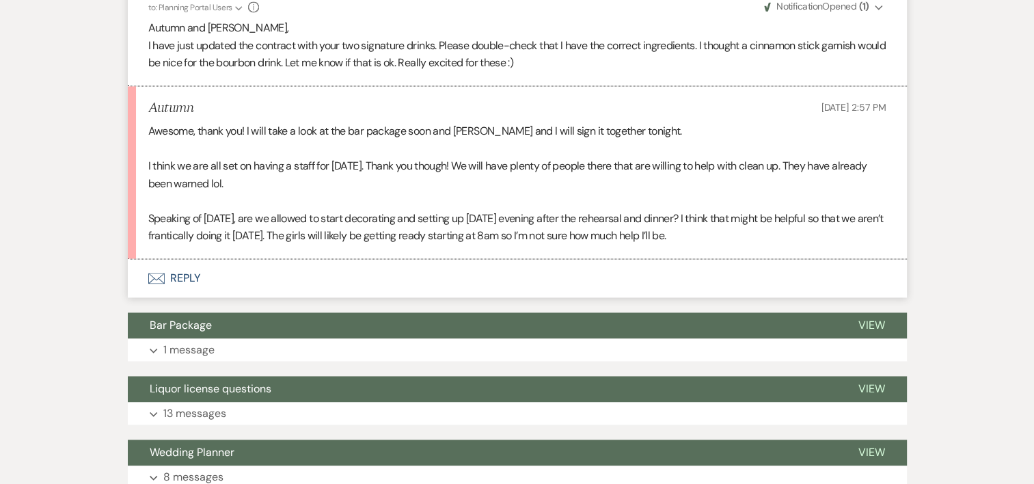
click at [191, 271] on button "Envelope Reply" at bounding box center [517, 278] width 779 height 38
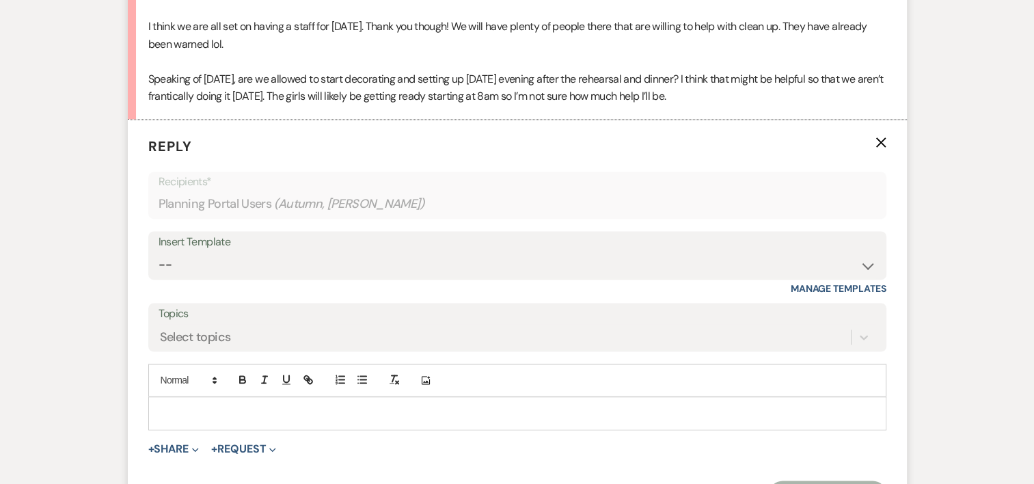
scroll to position [2144, 0]
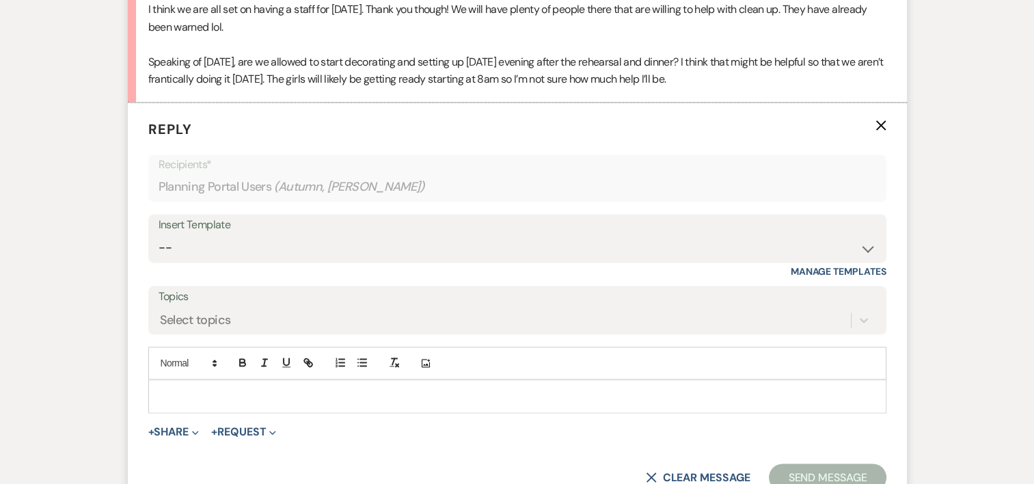
click at [210, 393] on p at bounding box center [517, 395] width 716 height 15
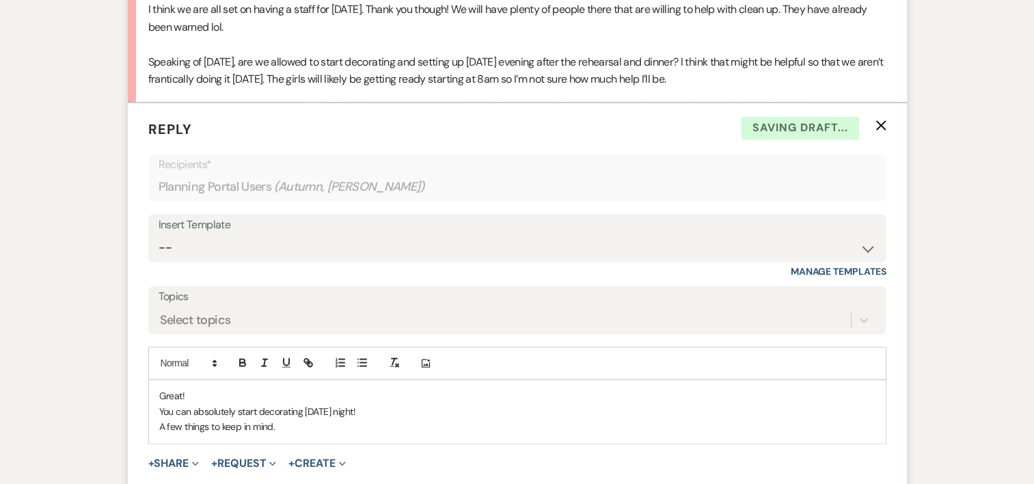
click at [290, 426] on p "A few things to keep in mind." at bounding box center [517, 426] width 716 height 15
click at [563, 422] on p "A few things to keep in mind: If it is windy, rainy etc somethings may get ruin…" at bounding box center [517, 426] width 716 height 15
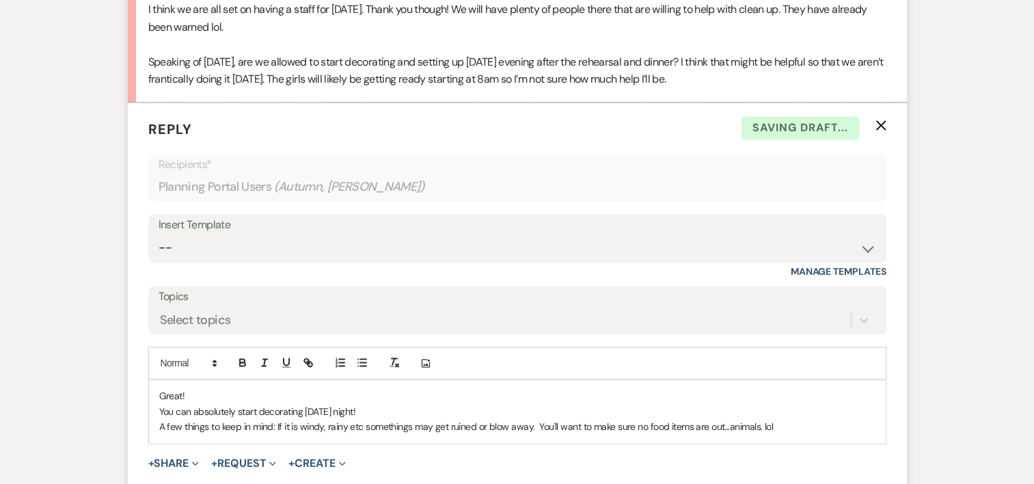
click at [790, 430] on p "A few things to keep in mind: If it is windy, rainy etc somethings may get ruin…" at bounding box center [517, 426] width 716 height 15
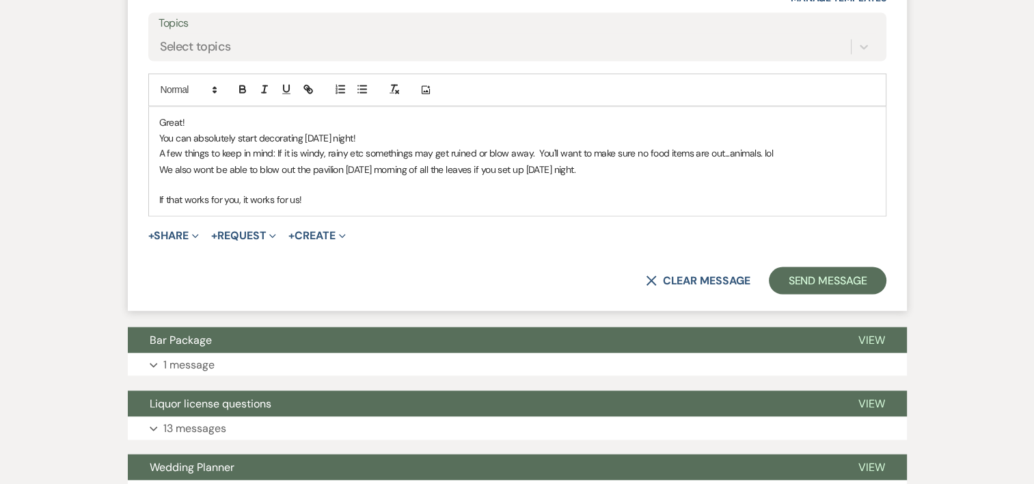
scroll to position [2439, 0]
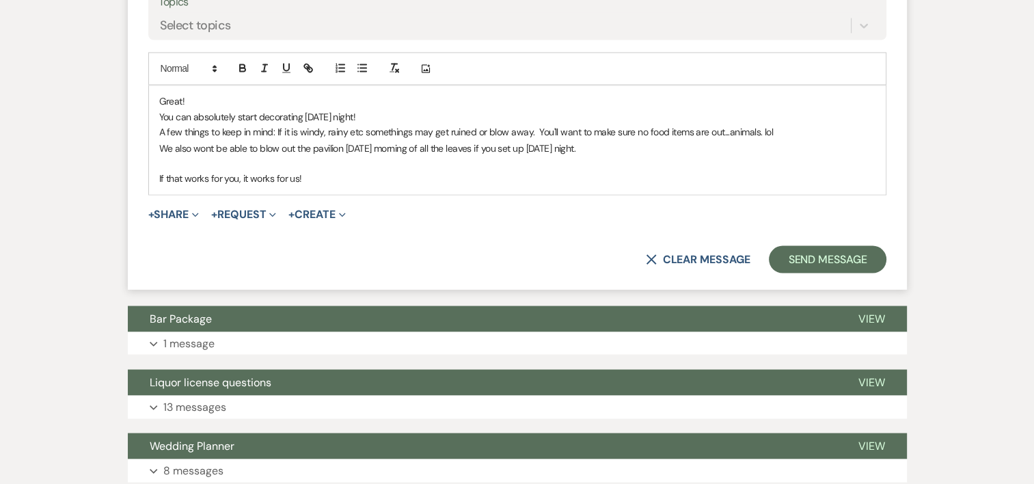
click at [325, 171] on p "If that works for you, it works for us!" at bounding box center [517, 177] width 716 height 15
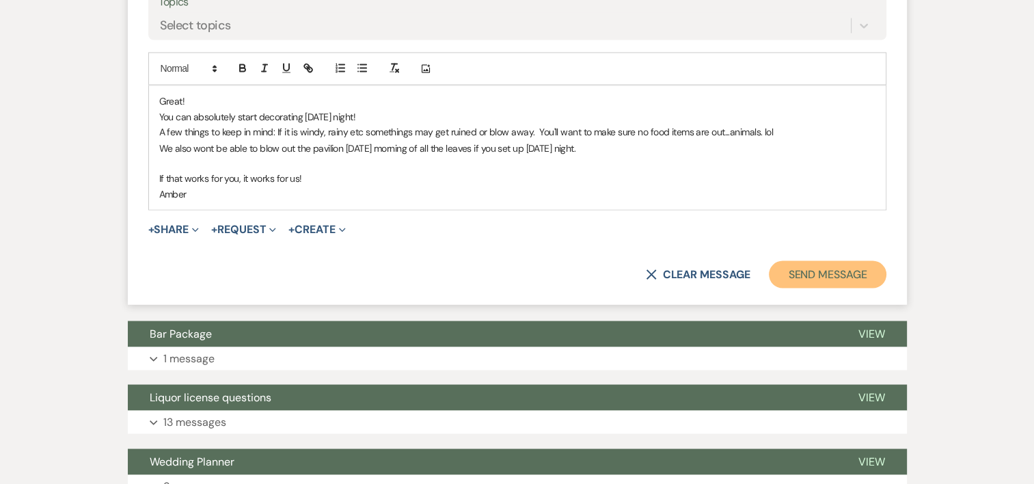
click at [855, 273] on button "Send Message" at bounding box center [827, 273] width 117 height 27
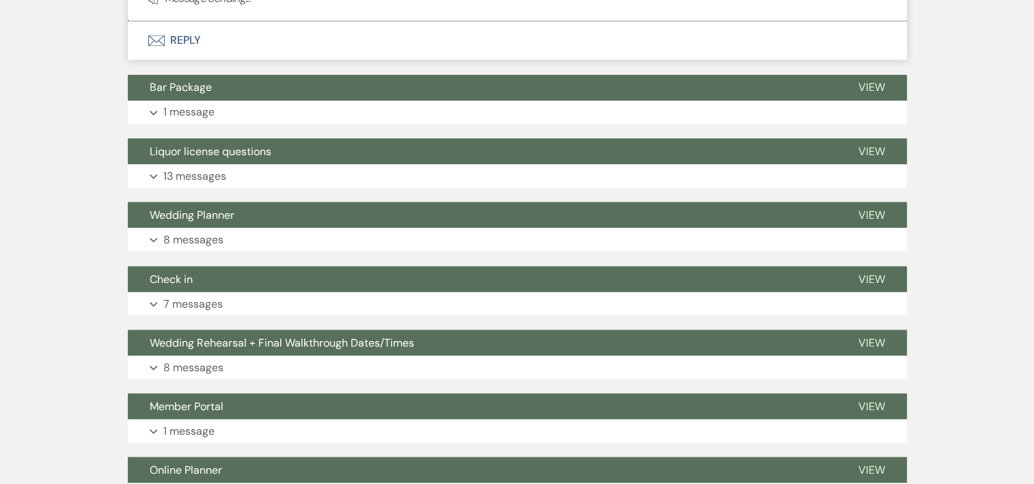
scroll to position [2652, 0]
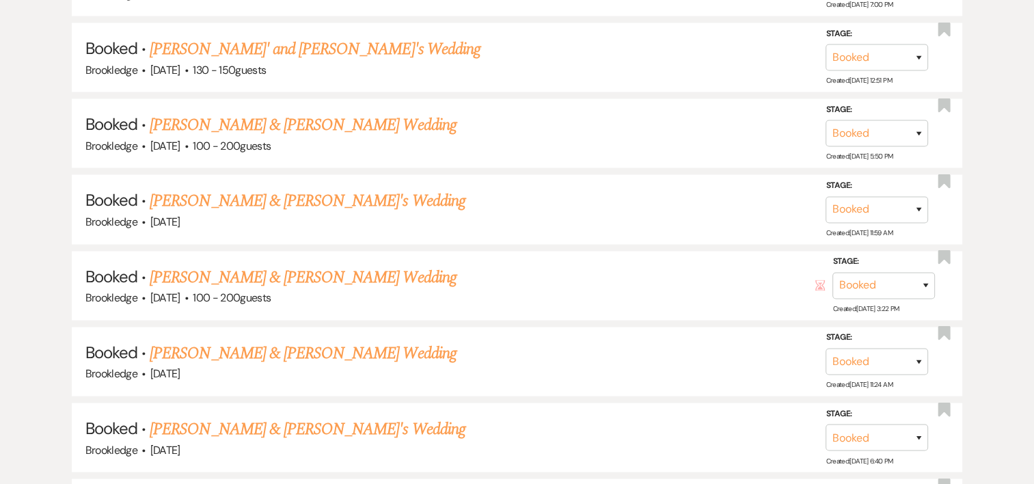
scroll to position [273, 0]
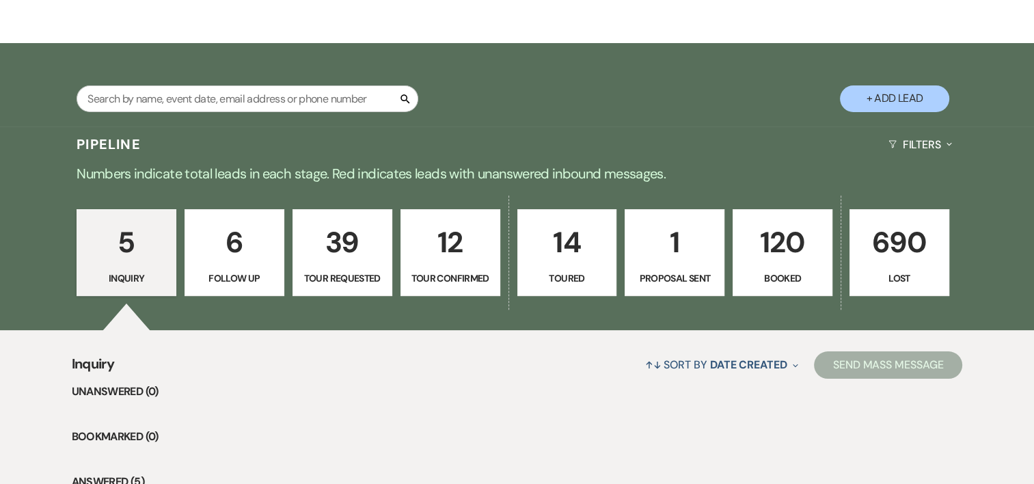
scroll to position [205, 0]
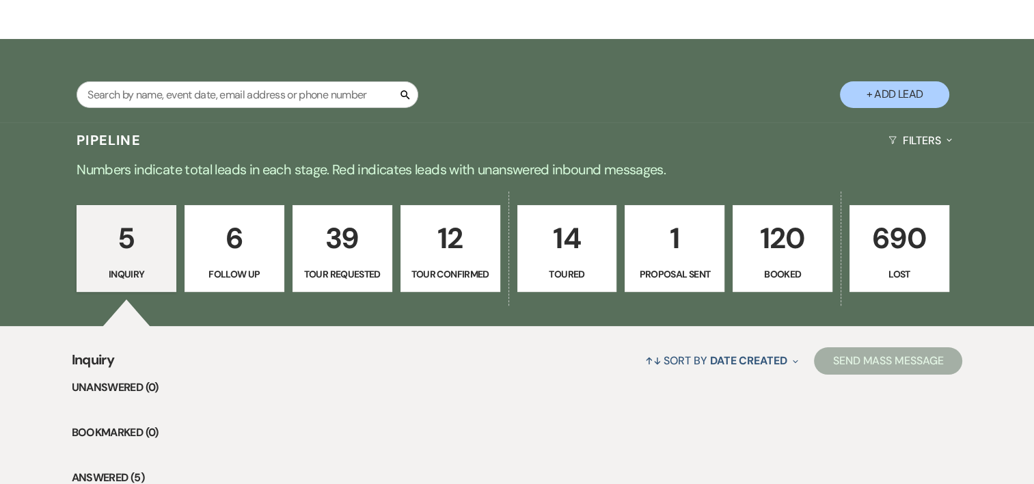
click at [783, 226] on p "120" at bounding box center [783, 238] width 82 height 46
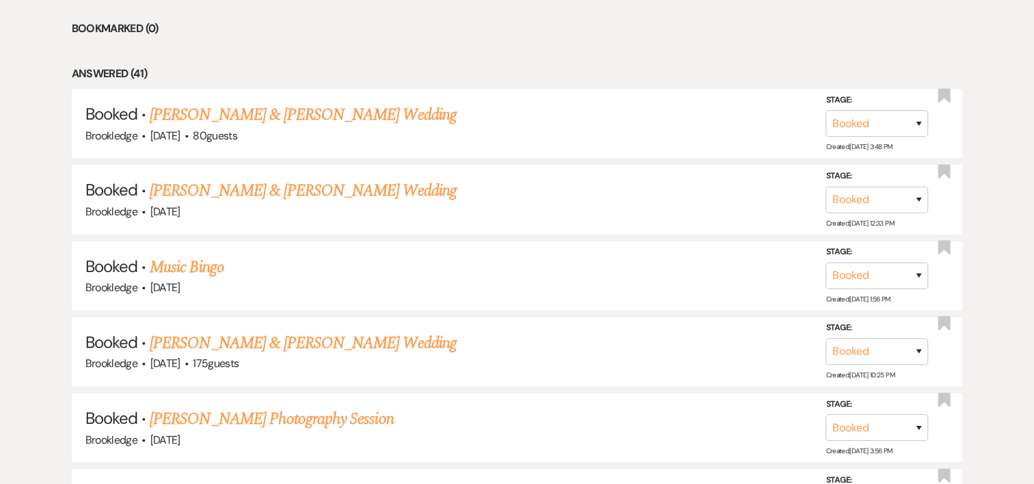
scroll to position [657, 0]
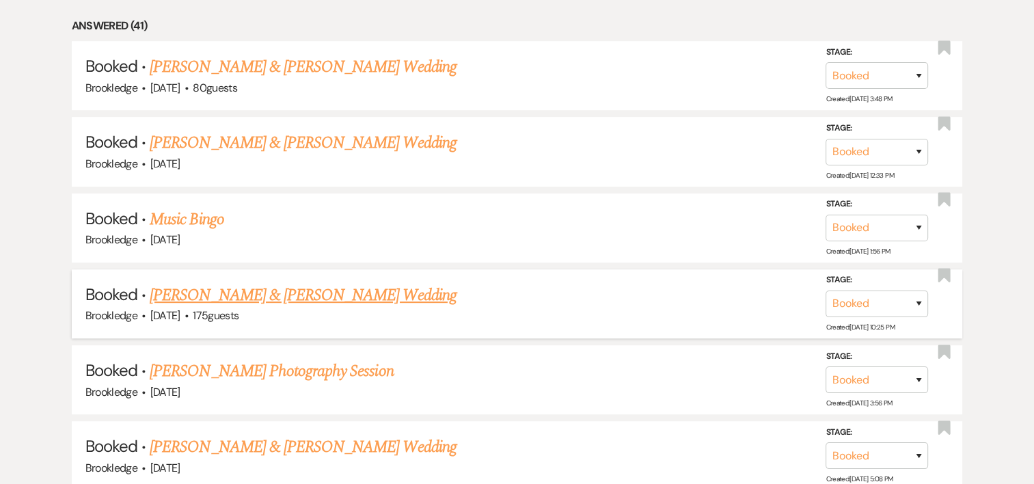
click at [341, 290] on link "[PERSON_NAME] & [PERSON_NAME] Wedding" at bounding box center [303, 295] width 306 height 25
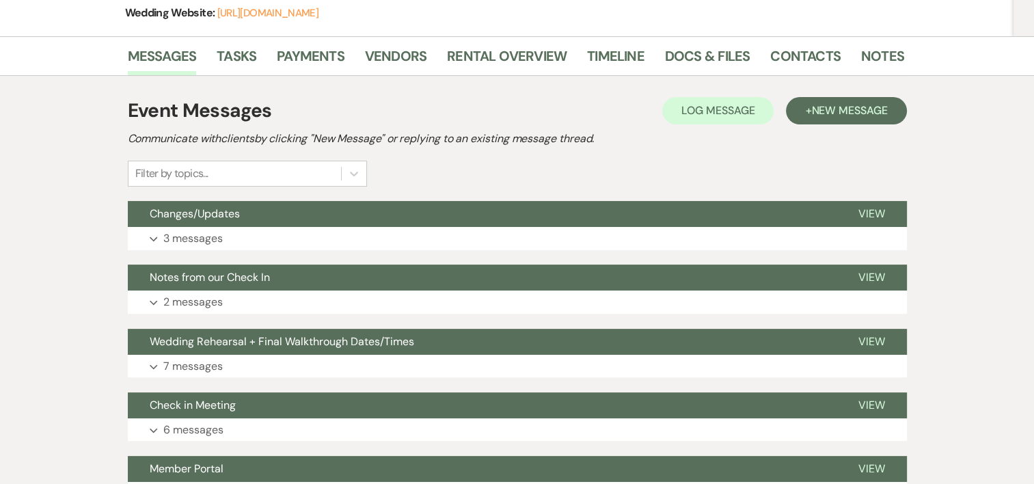
scroll to position [300, 0]
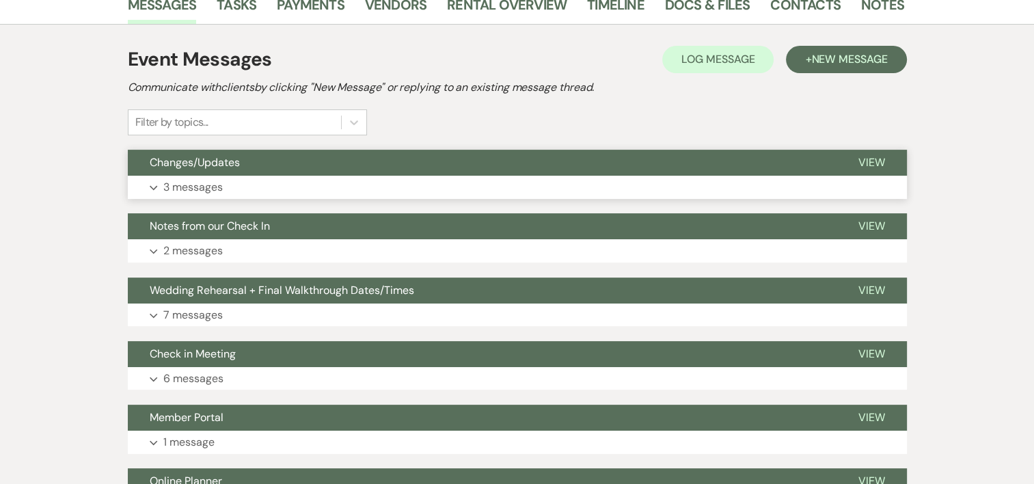
click at [188, 195] on p "3 messages" at bounding box center [192, 187] width 59 height 18
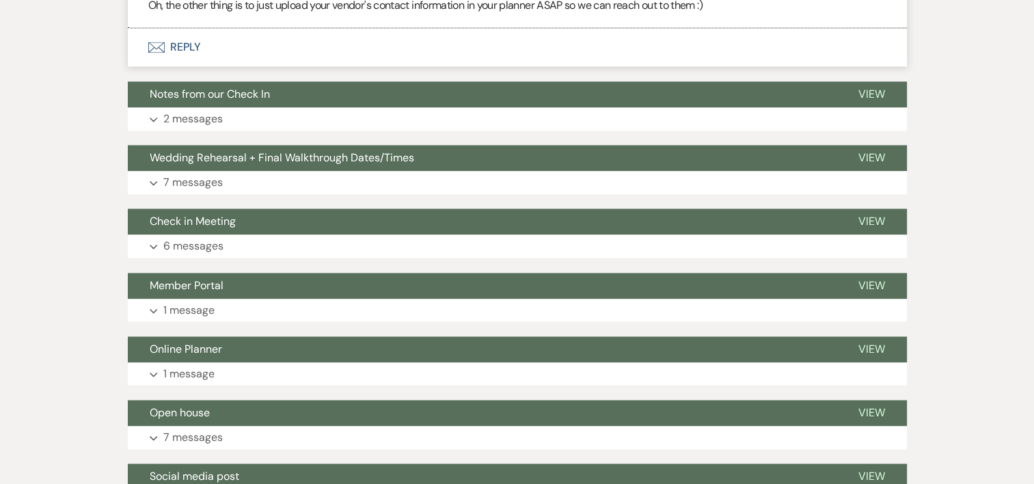
scroll to position [2032, 0]
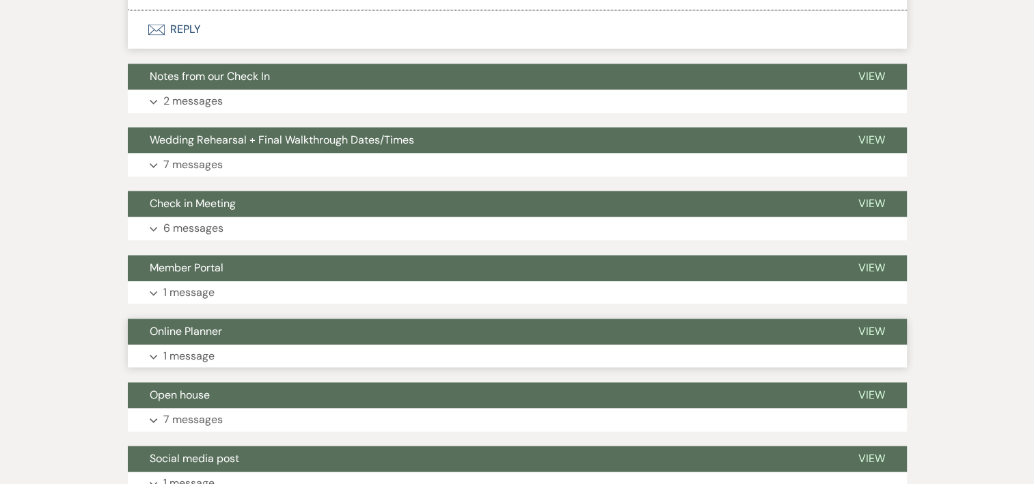
click at [192, 365] on p "1 message" at bounding box center [188, 356] width 51 height 18
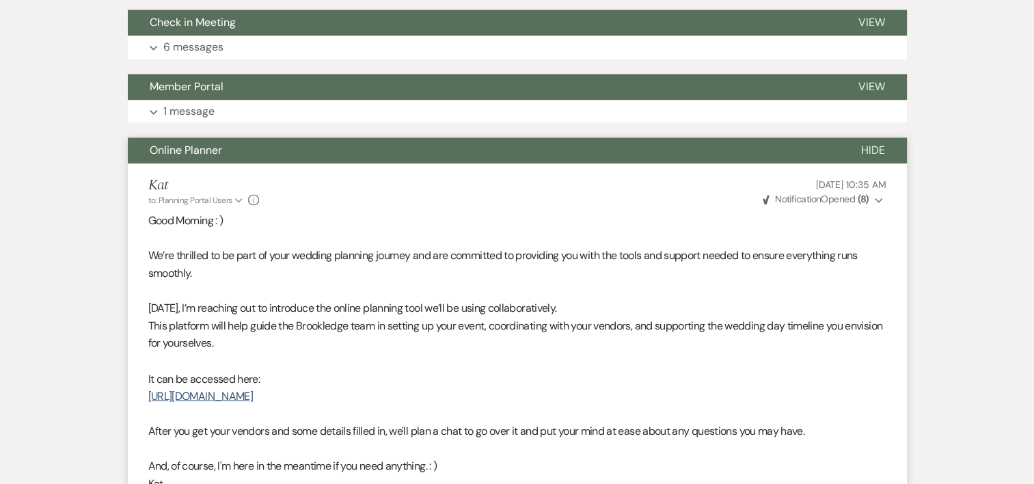
scroll to position [2250, 0]
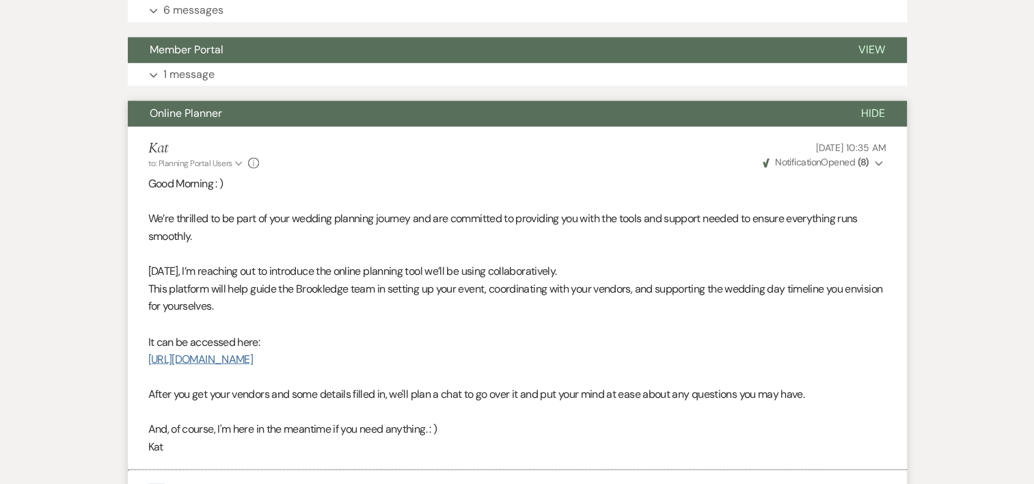
click at [253, 366] on link "https://docs.google.com/spreadsheets/d/1XdyyCWL6Ai1uwEd6heFUZUBCbmNCKb7kGJPQ5wH…" at bounding box center [200, 358] width 105 height 14
